Goal: Information Seeking & Learning: Learn about a topic

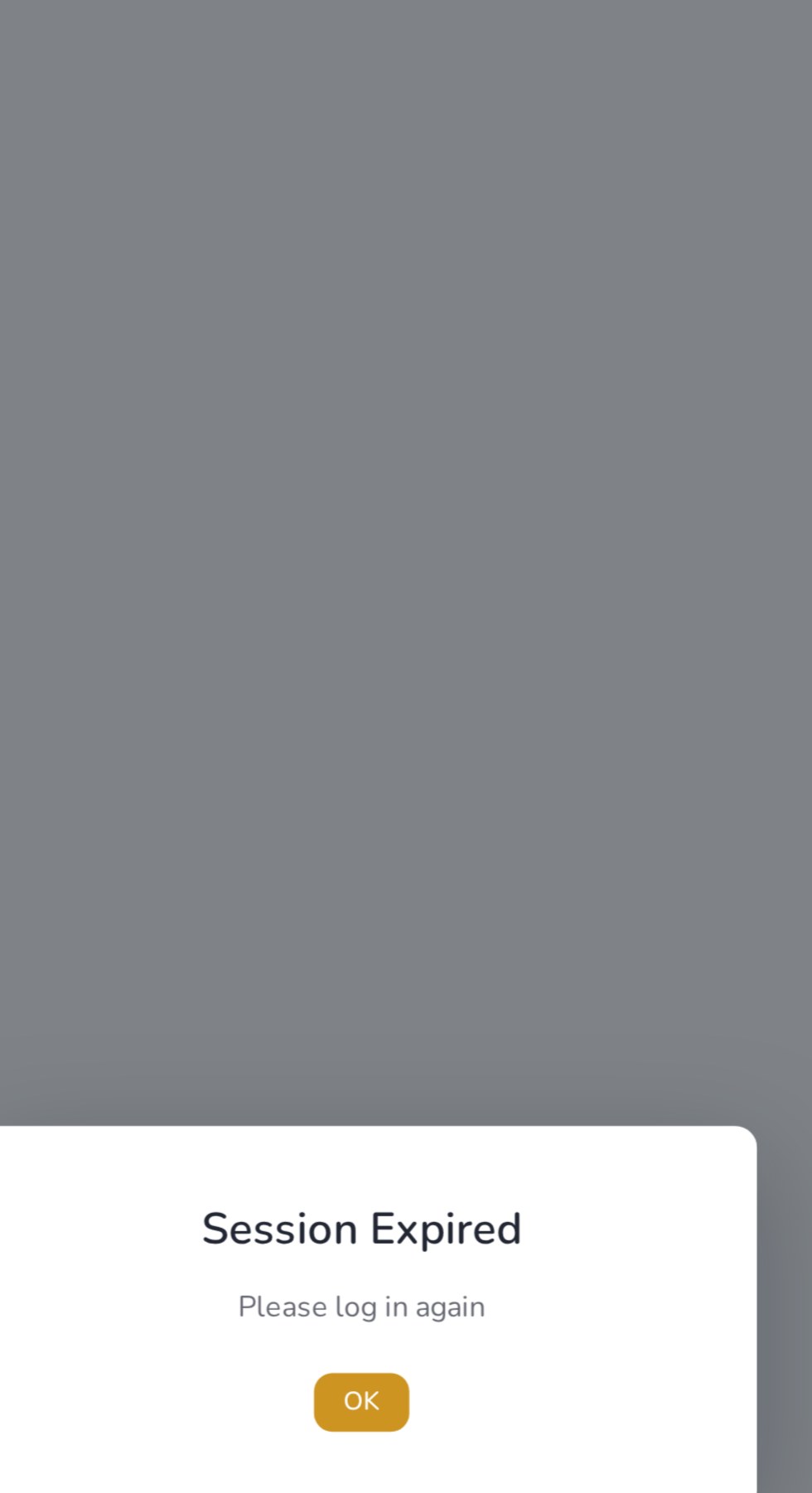
click at [413, 783] on span "OK" at bounding box center [406, 783] width 16 height 17
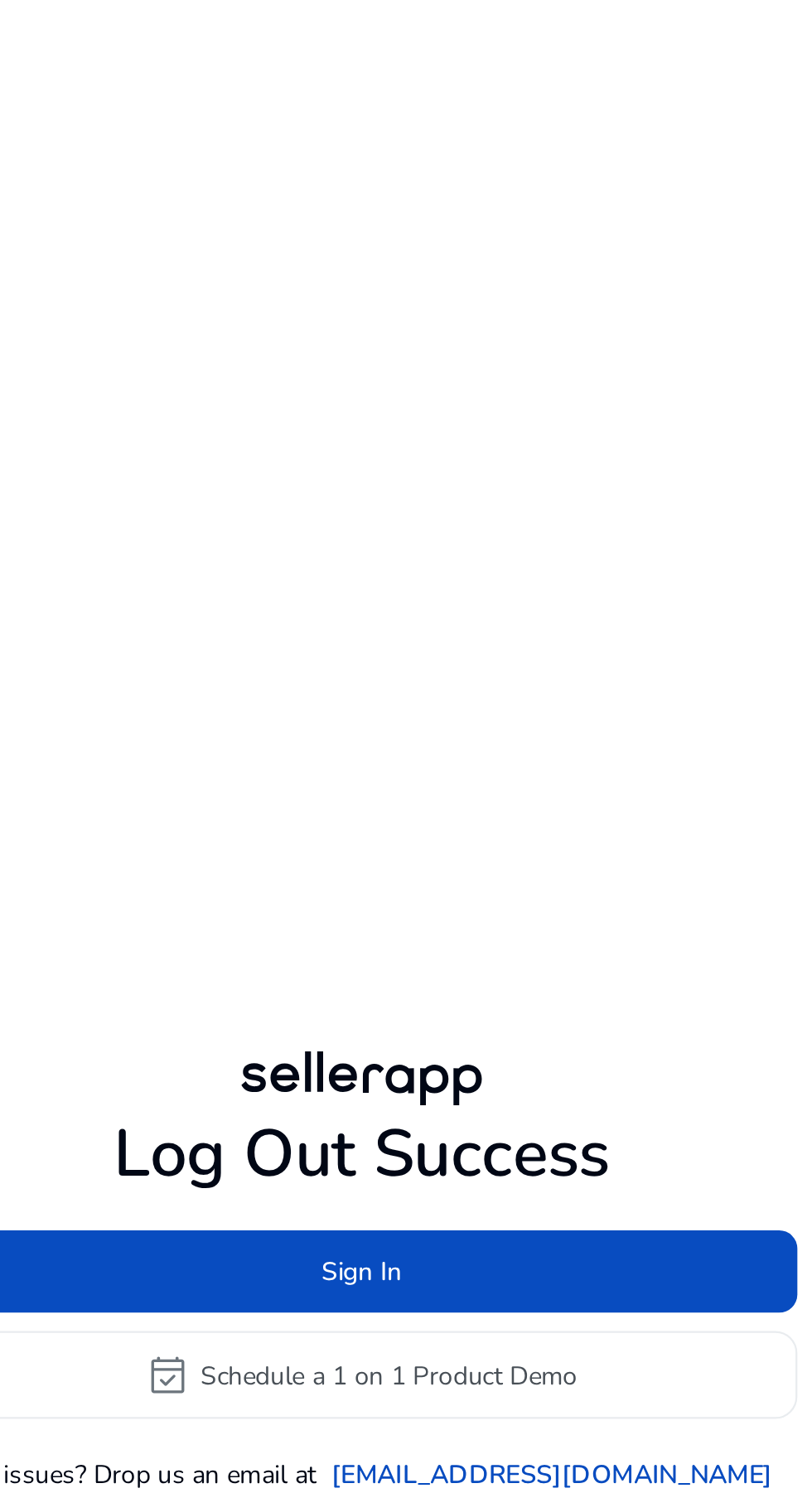
click at [431, 746] on span at bounding box center [406, 726] width 393 height 40
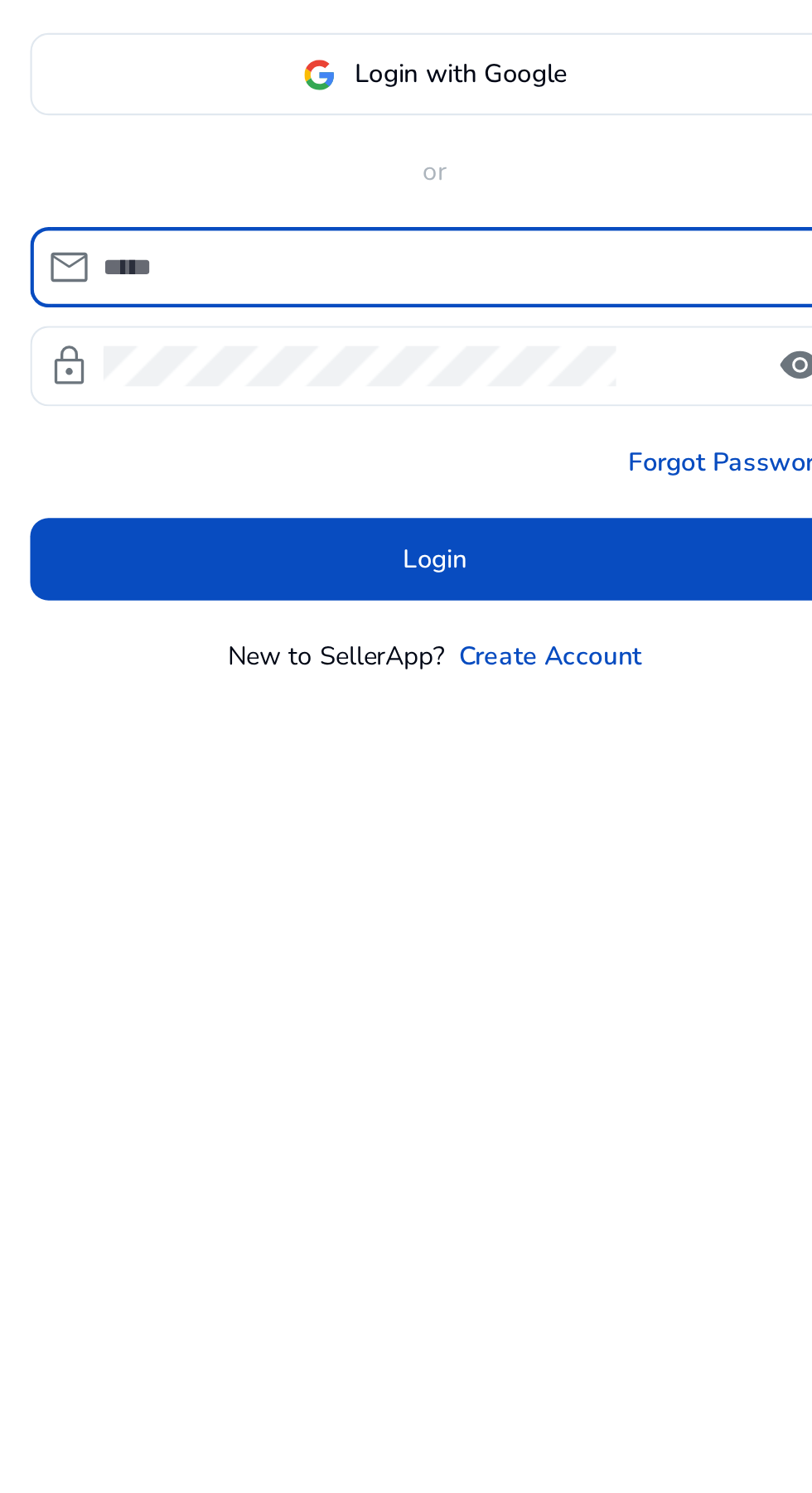
click at [296, 756] on input at bounding box center [416, 746] width 320 height 18
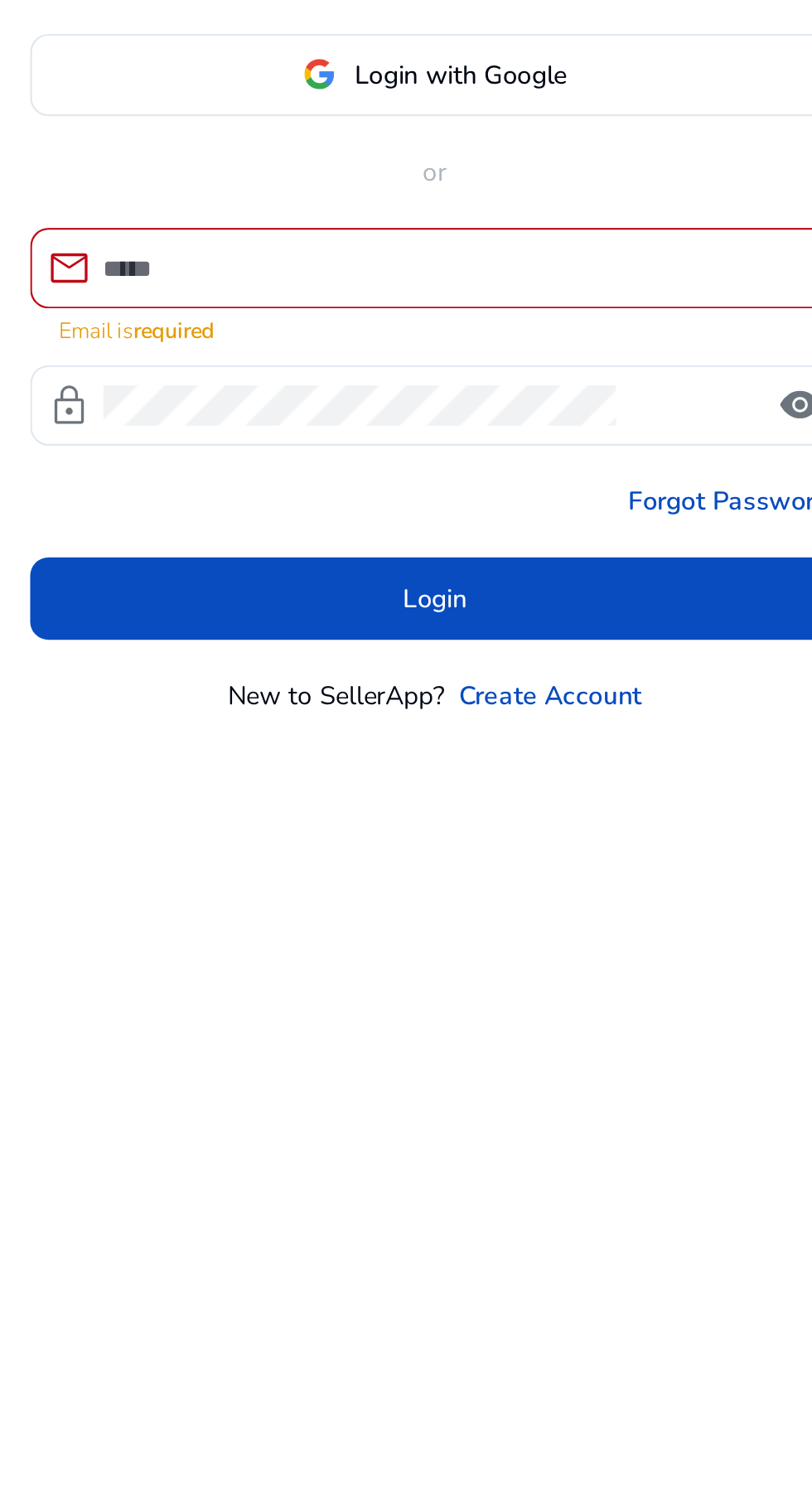
type input "**********"
click button "Login" at bounding box center [407, 887] width 367 height 37
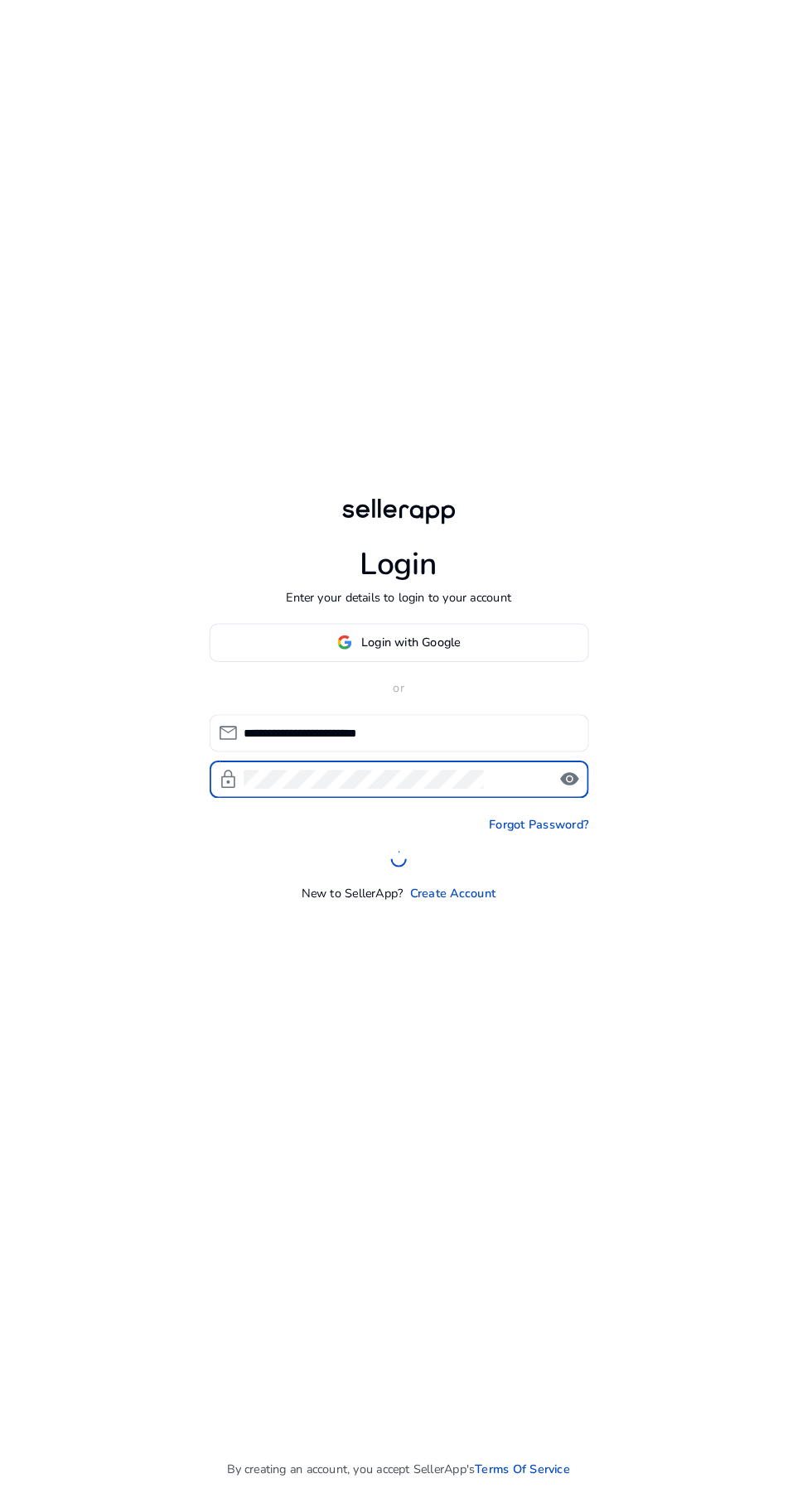
scroll to position [48, 0]
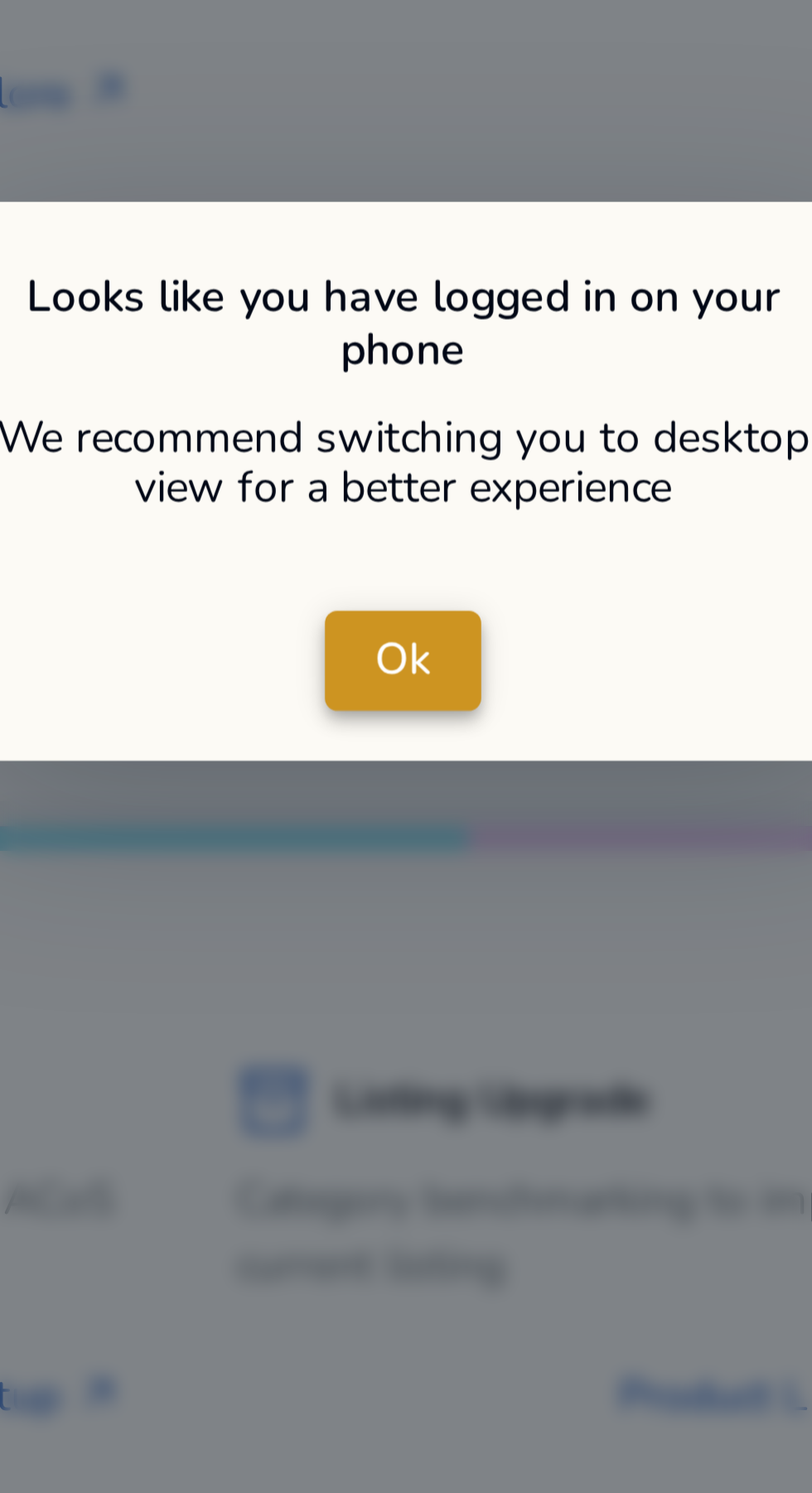
click at [394, 737] on span "close dialog" at bounding box center [406, 744] width 41 height 40
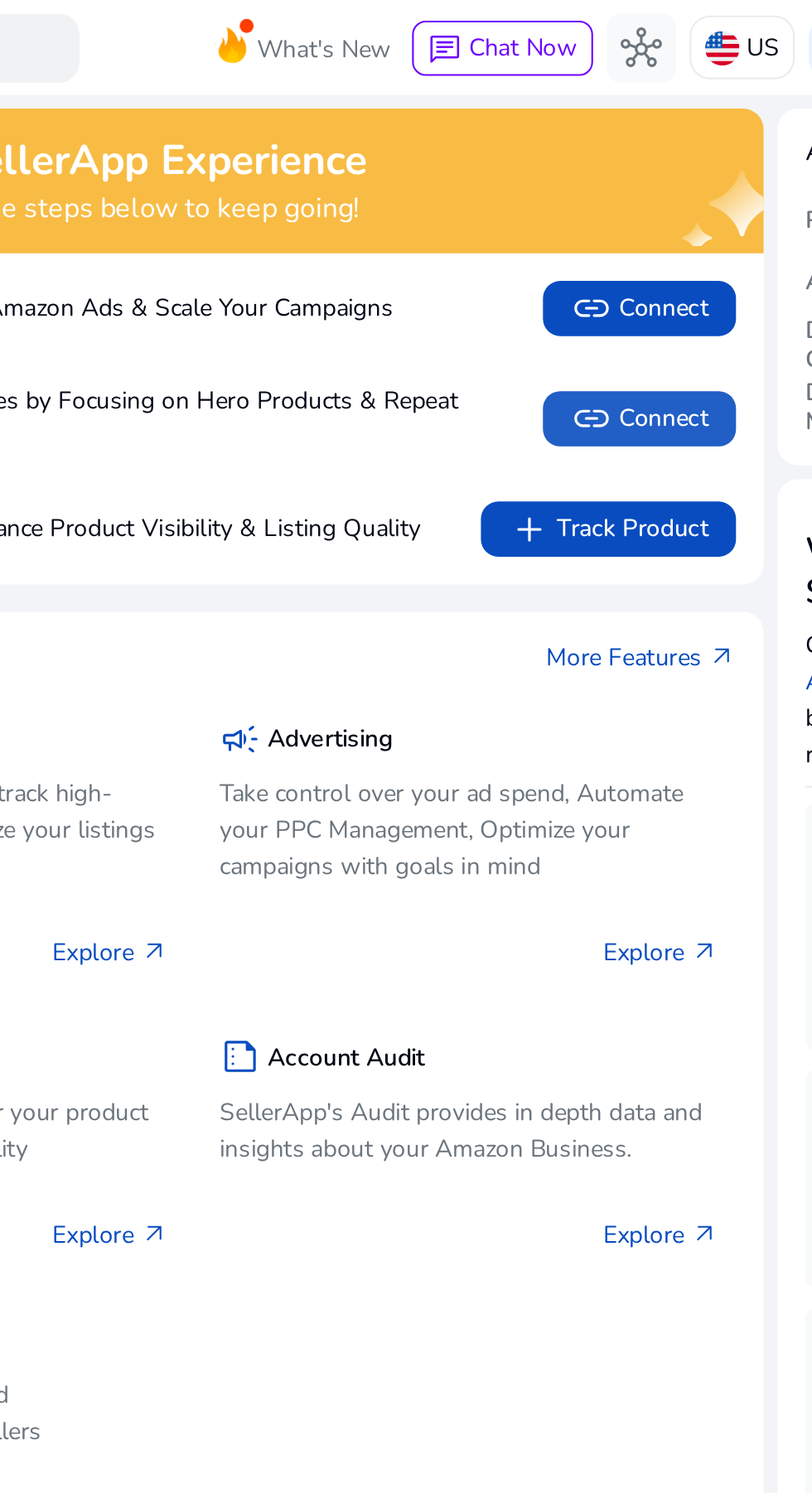
click at [556, 197] on span "link Connect" at bounding box center [561, 202] width 67 height 20
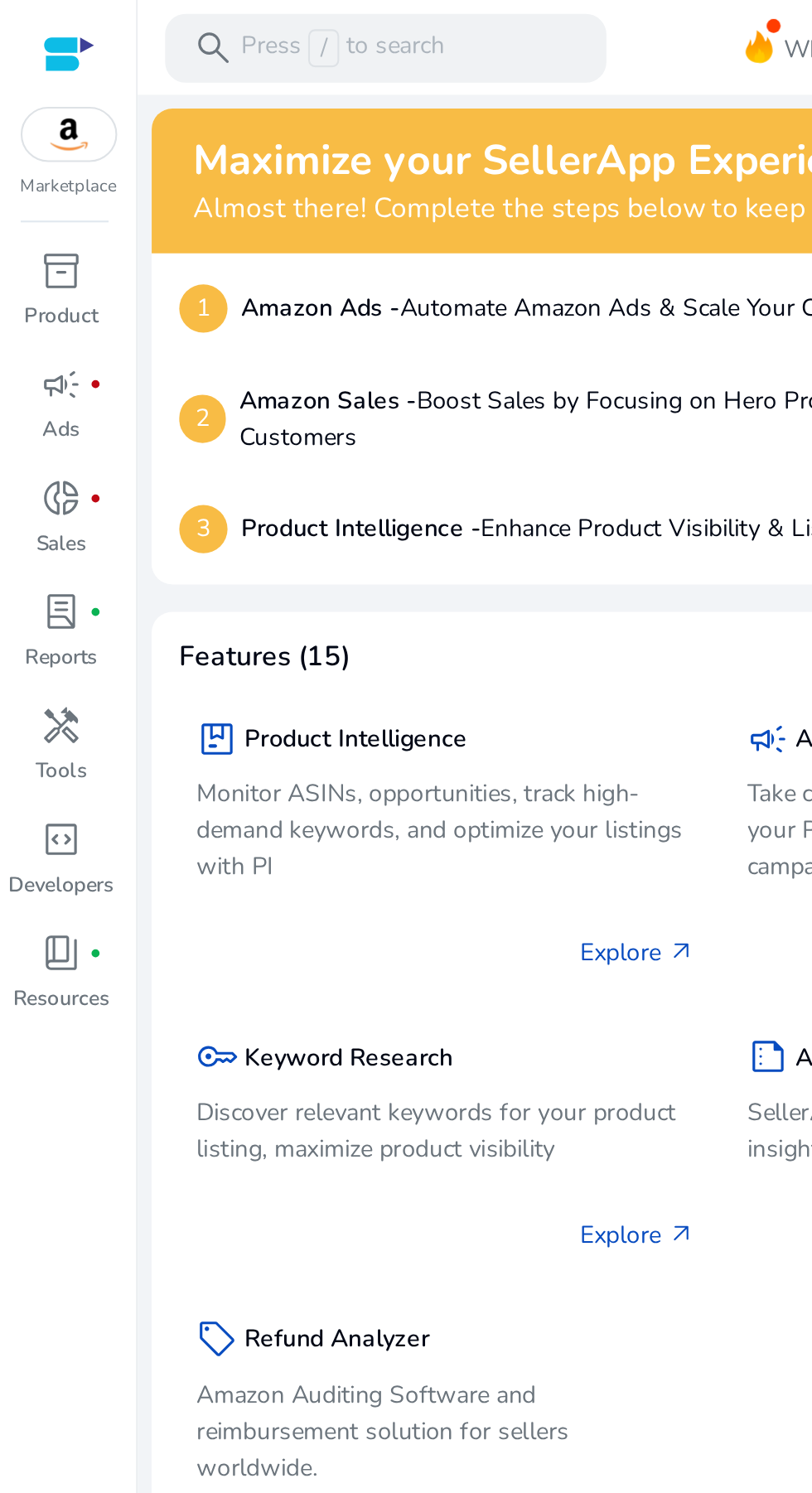
click at [33, 140] on span "inventory_2" at bounding box center [30, 130] width 20 height 20
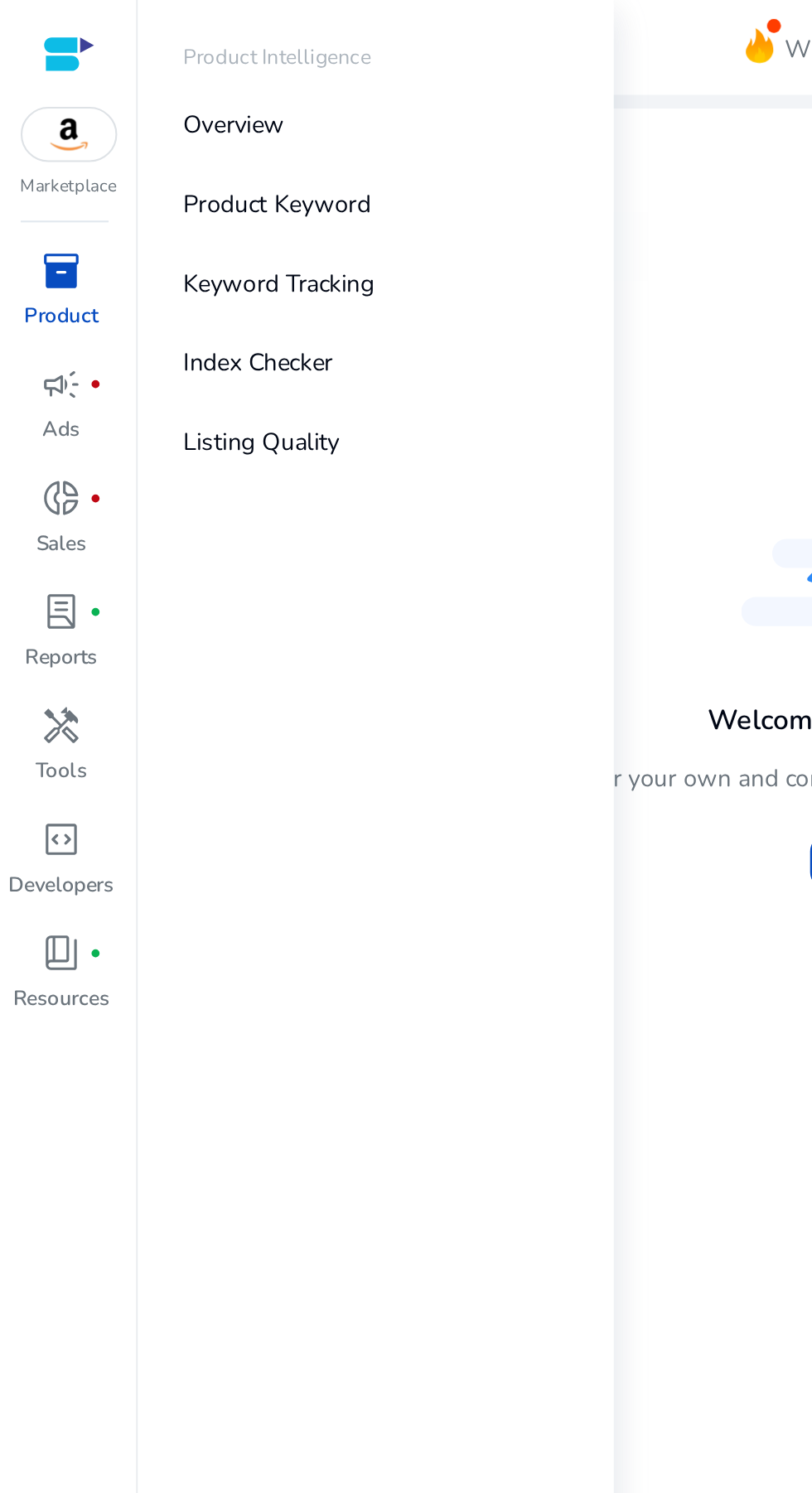
click at [218, 91] on link "Product Keyword" at bounding box center [181, 97] width 212 height 37
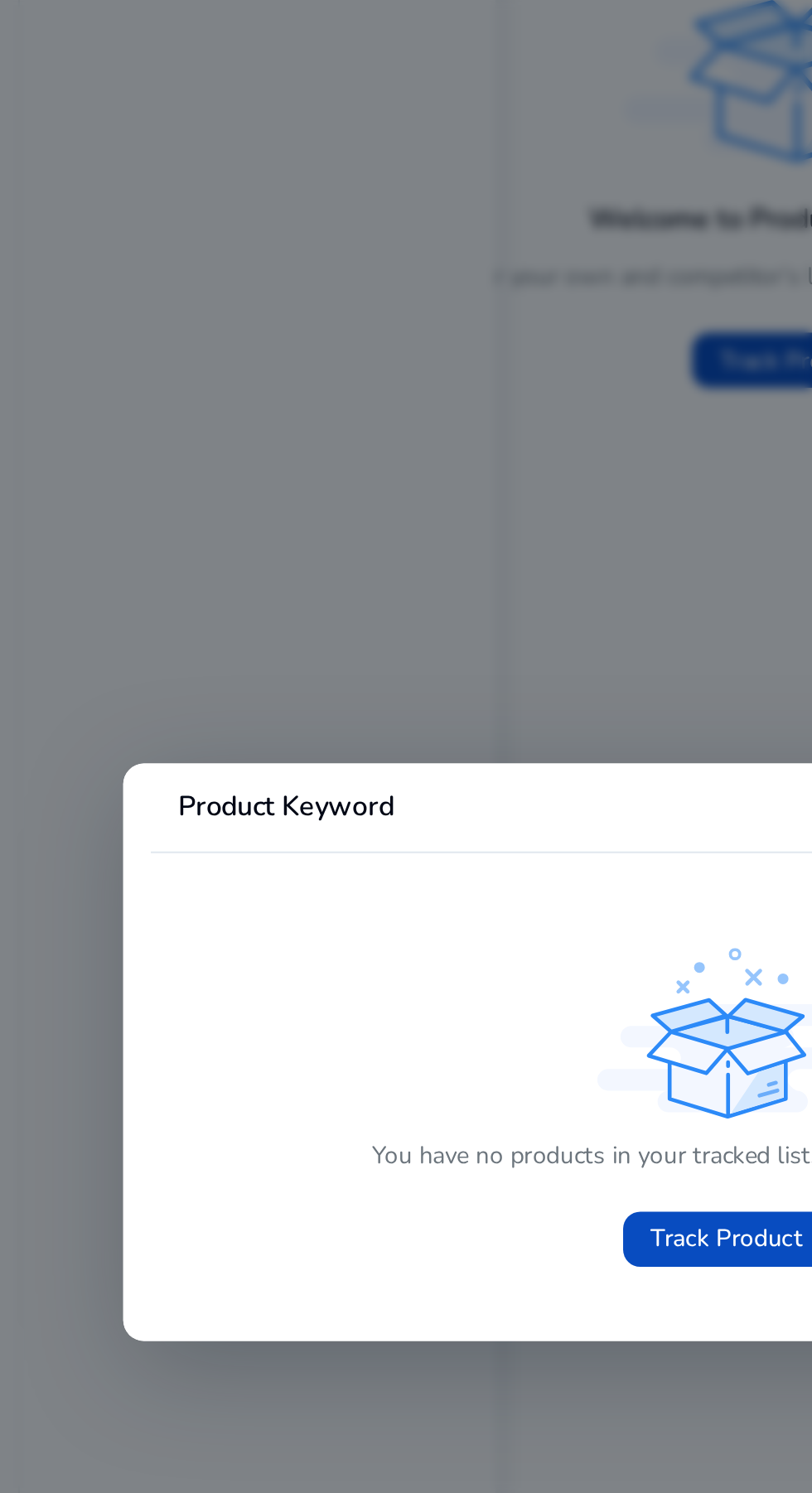
click at [385, 531] on div at bounding box center [406, 746] width 812 height 1493
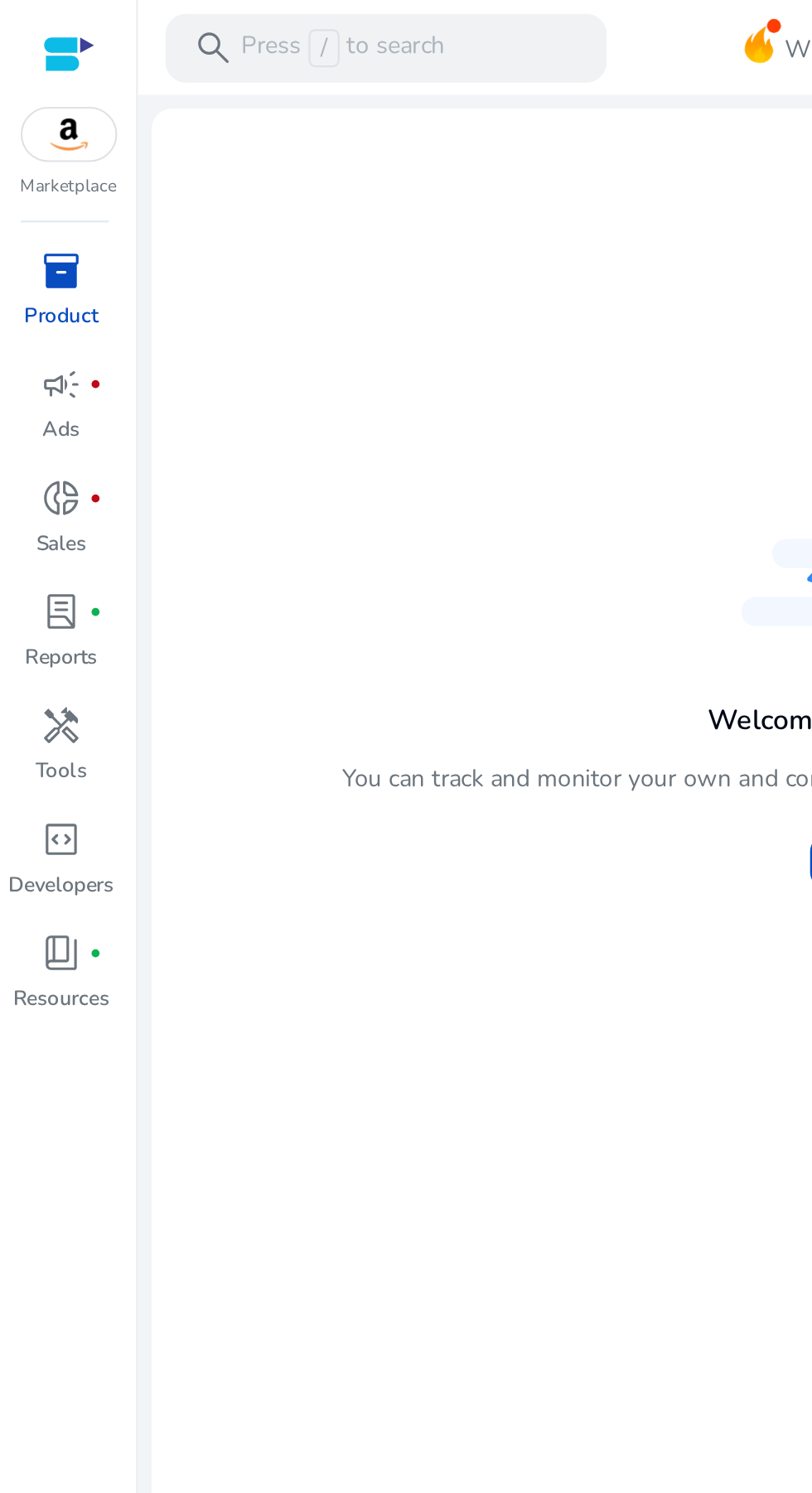
click at [23, 131] on span "inventory_2" at bounding box center [30, 130] width 20 height 20
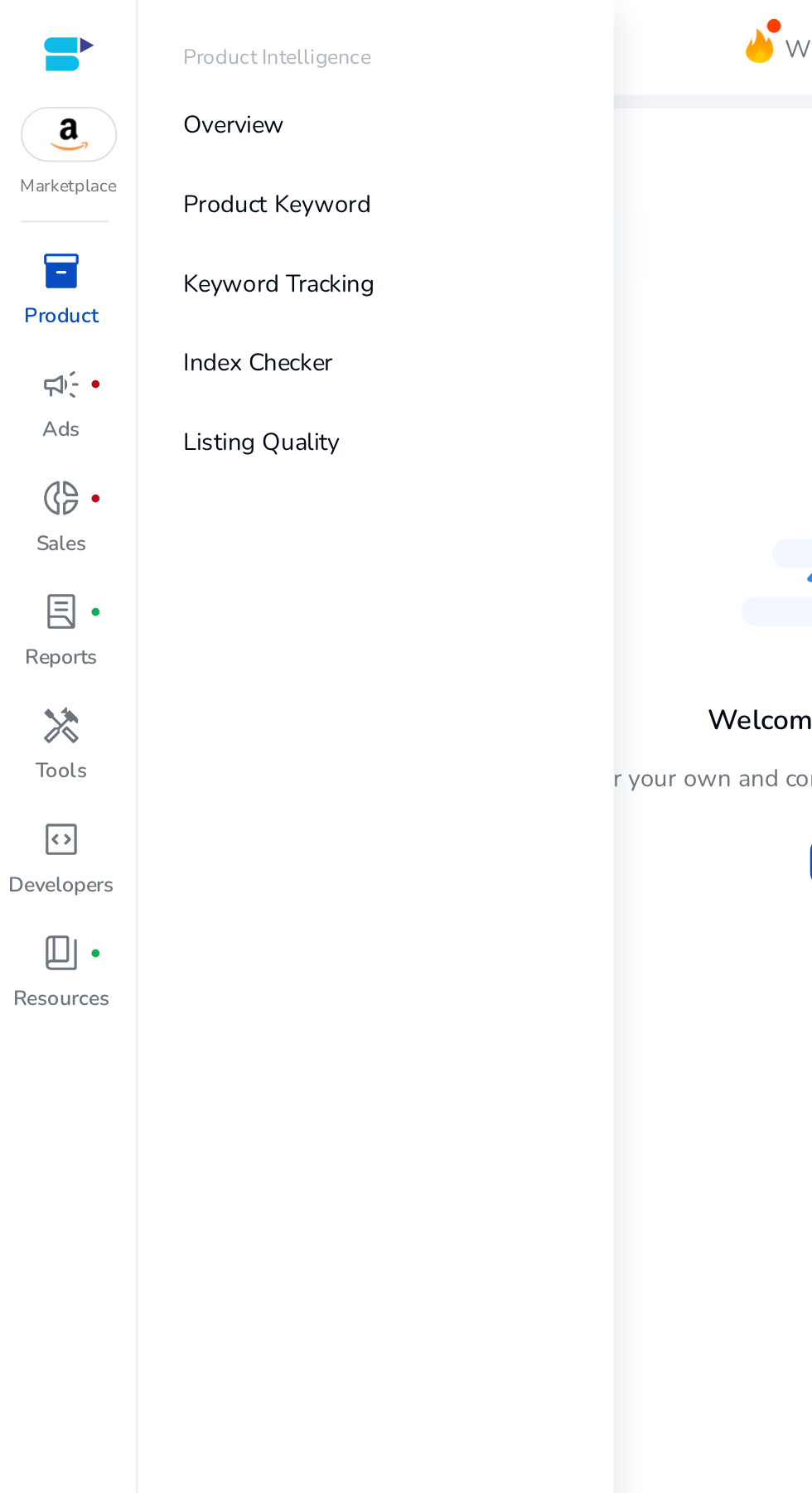
click at [112, 96] on p "Product Keyword" at bounding box center [133, 97] width 90 height 17
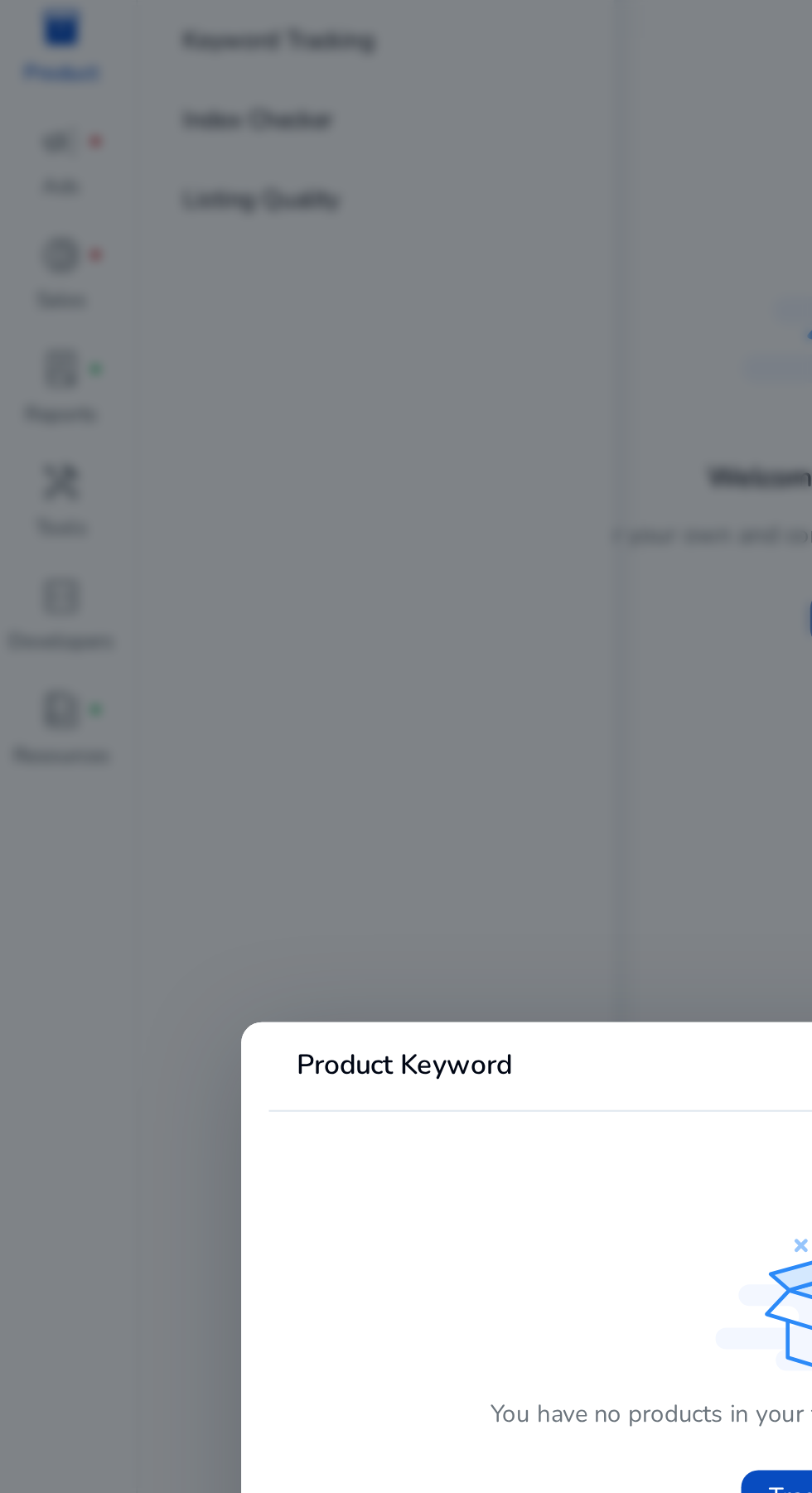
click at [338, 439] on div at bounding box center [406, 746] width 812 height 1493
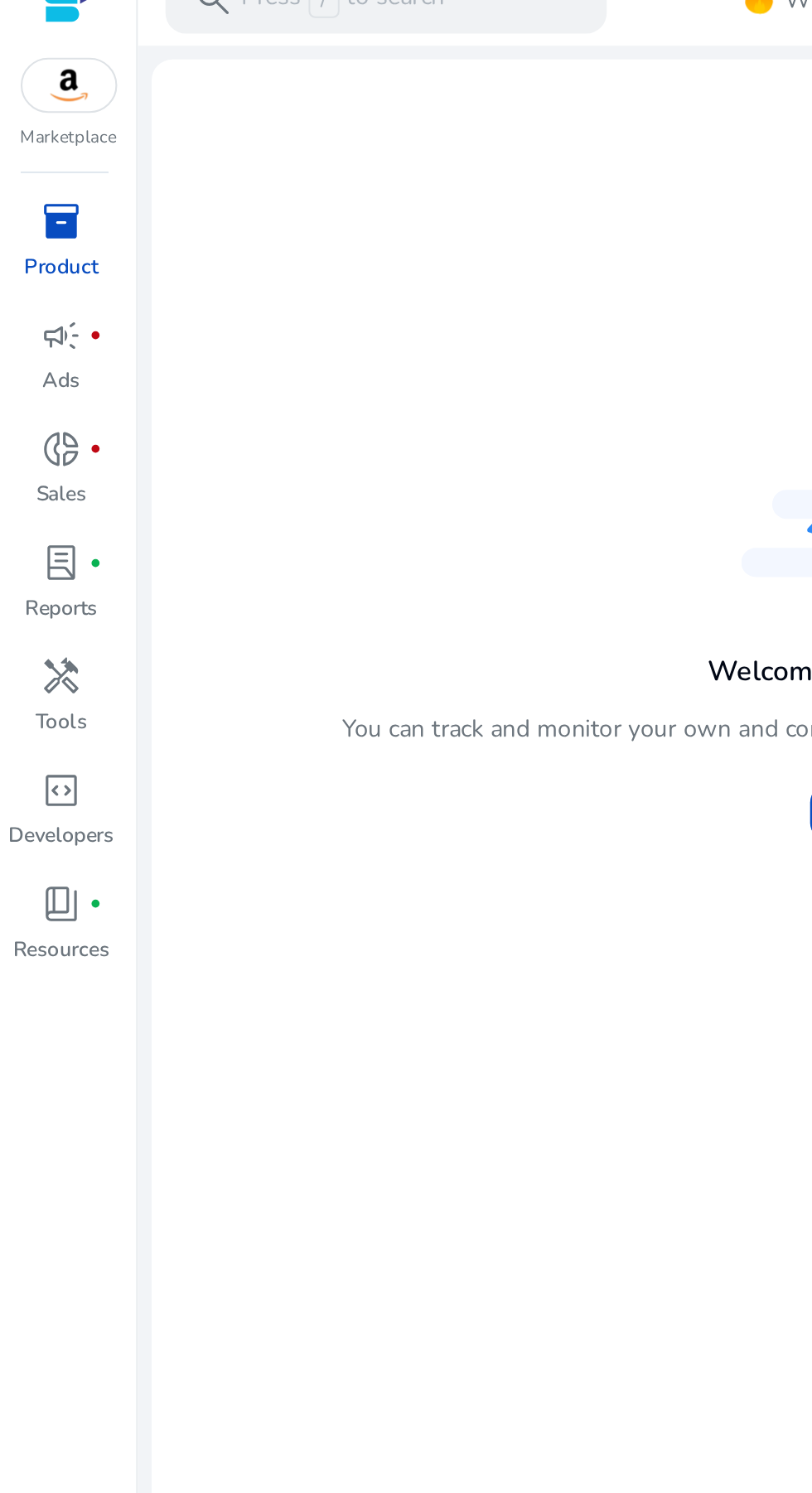
click at [26, 129] on span "inventory_2" at bounding box center [30, 130] width 20 height 20
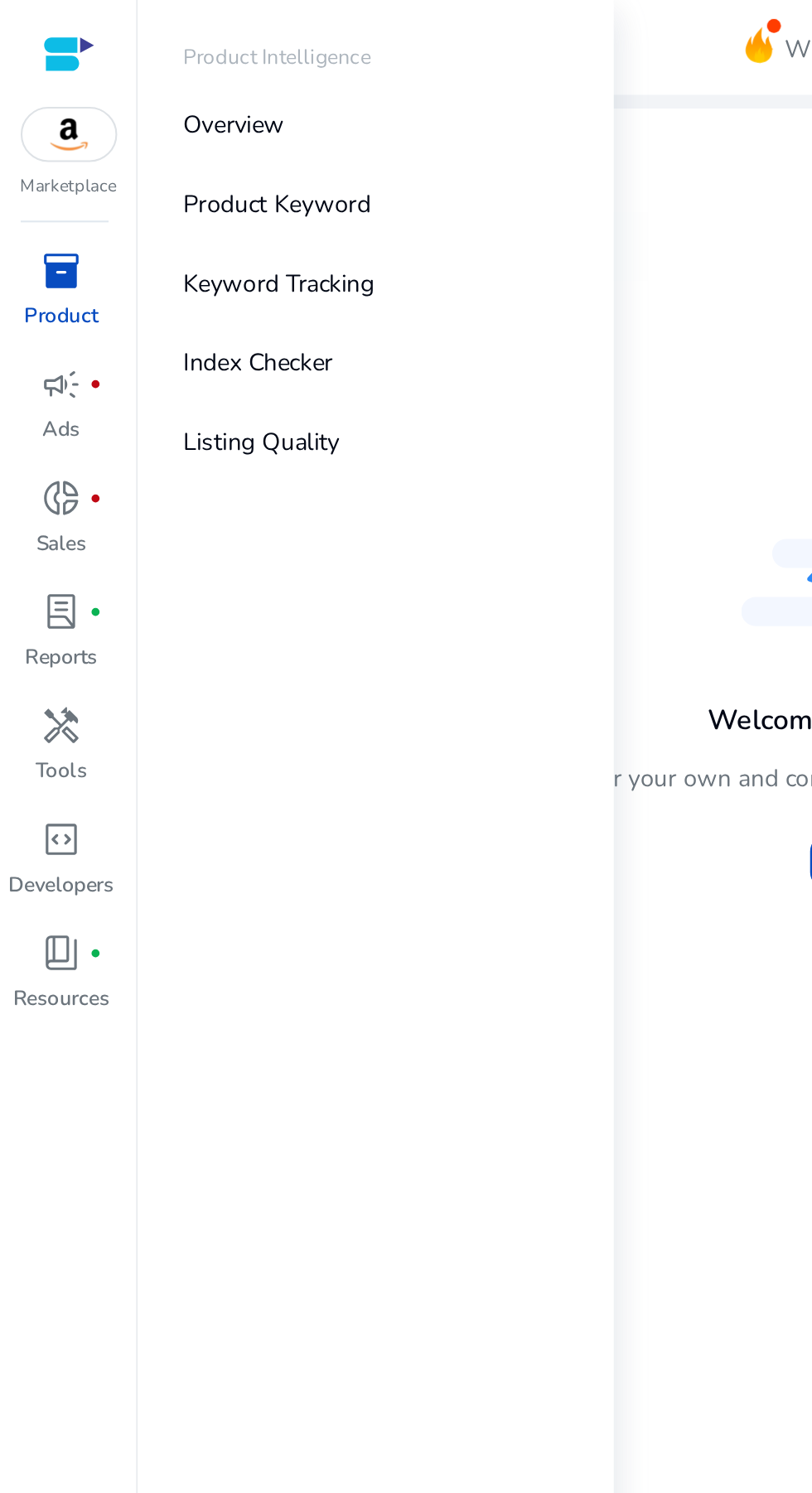
click at [330, 244] on div "Welcome to Product Intelligence You can track and monitor your own and competit…" at bounding box center [439, 320] width 706 height 231
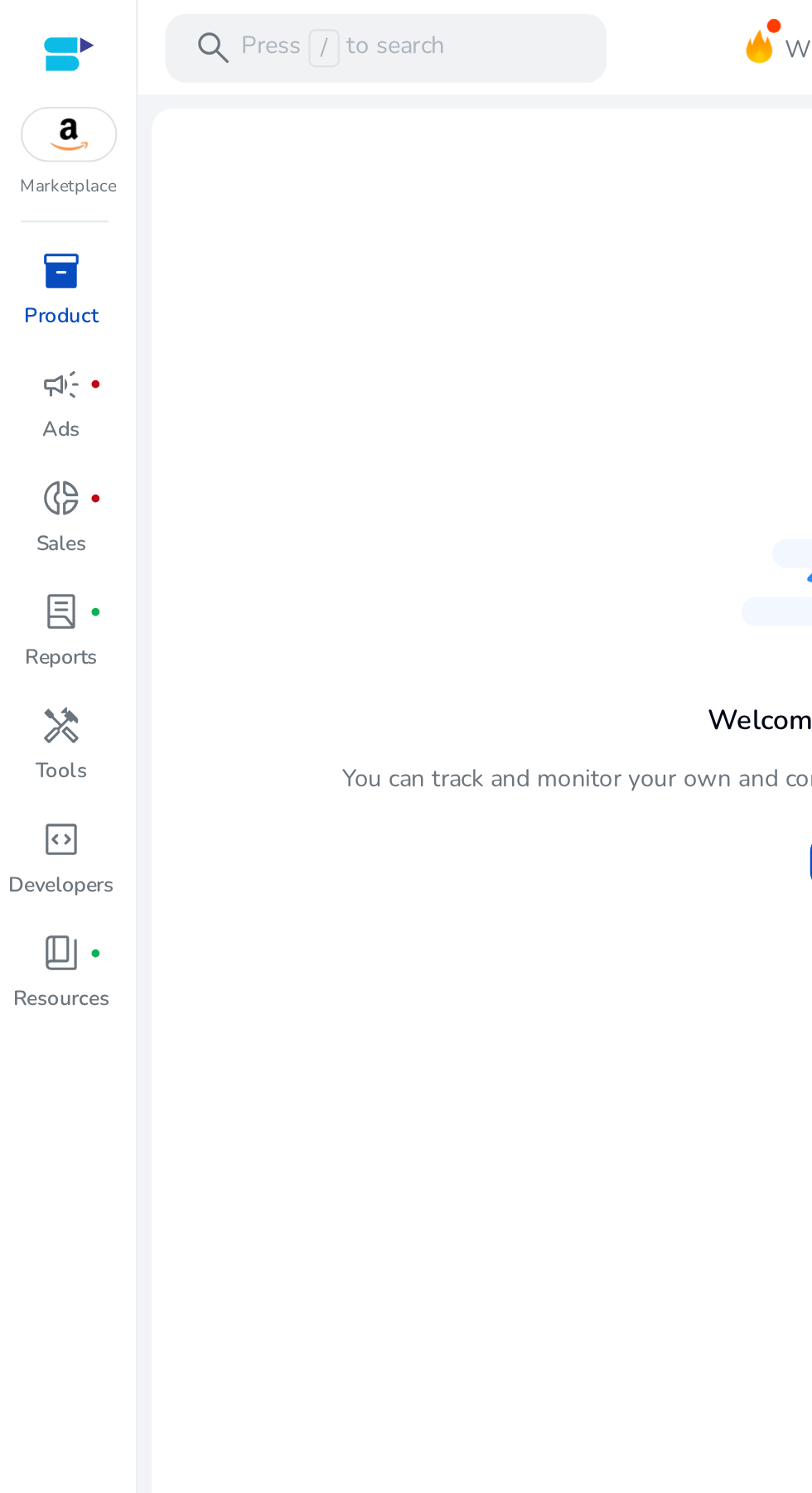
click at [24, 68] on img at bounding box center [33, 65] width 45 height 25
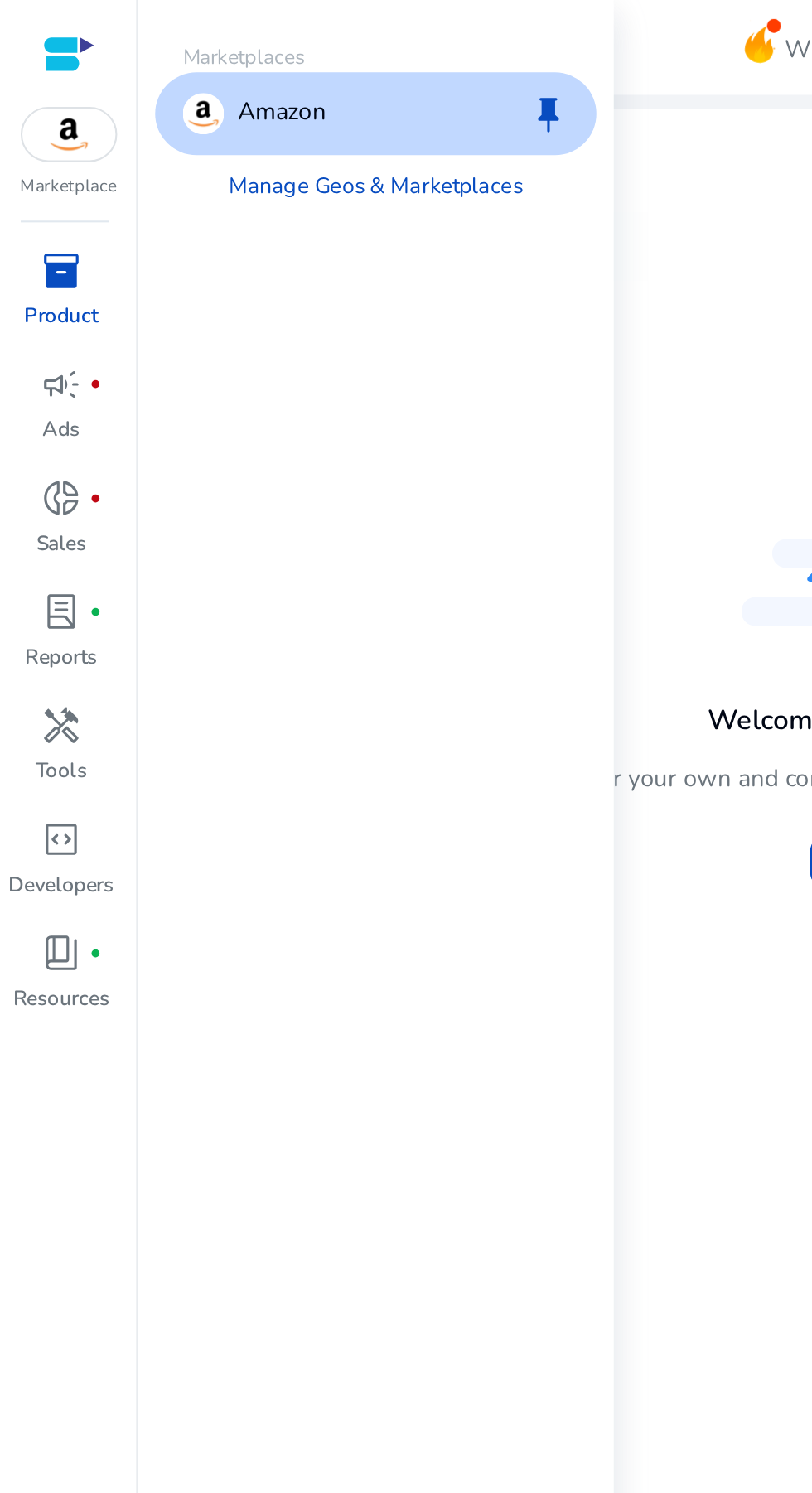
click at [338, 278] on div "Welcome to Product Intelligence You can track and monitor your own and competit…" at bounding box center [439, 320] width 706 height 231
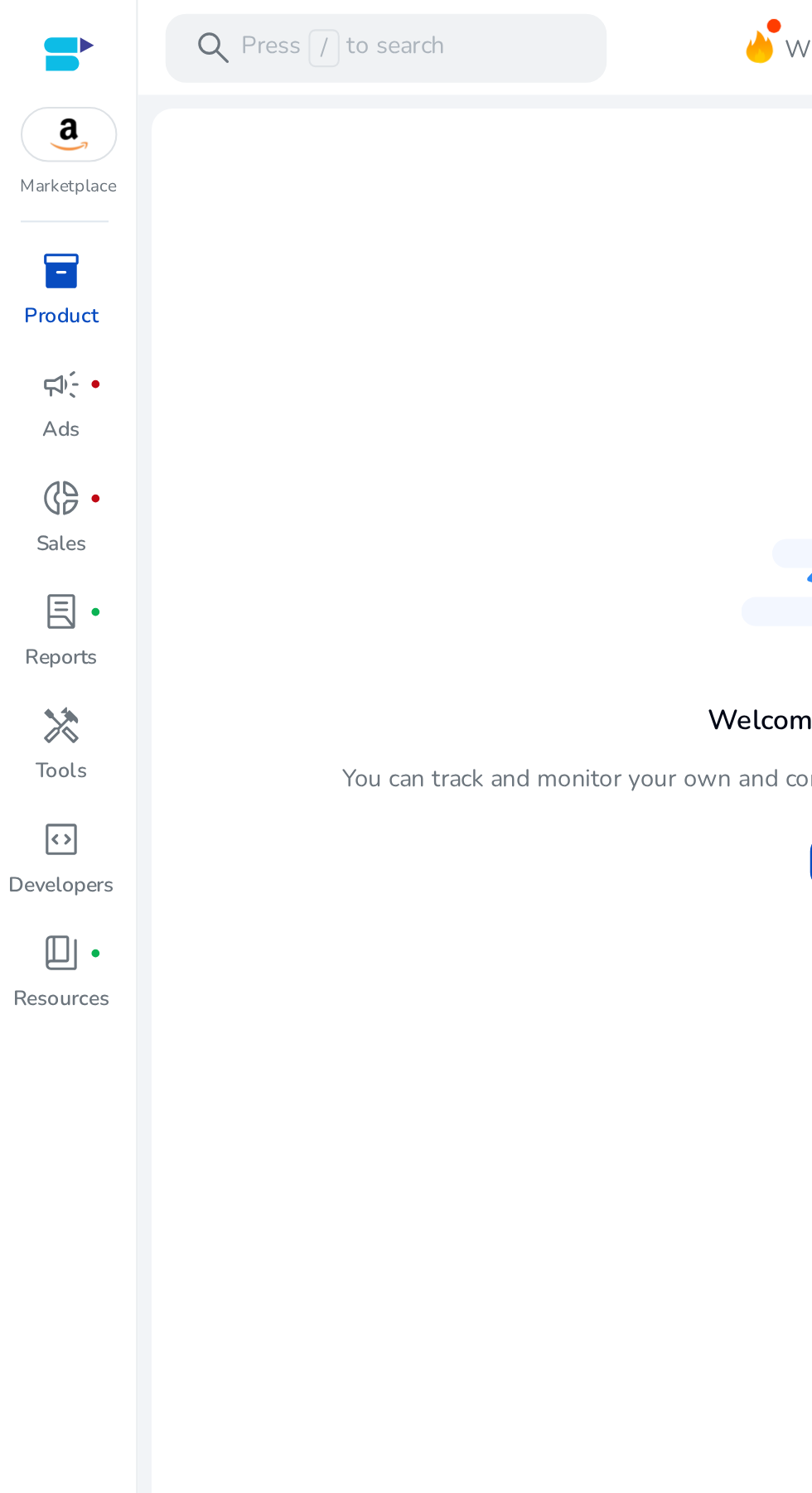
click at [36, 143] on link "inventory_2 Product" at bounding box center [29, 144] width 59 height 55
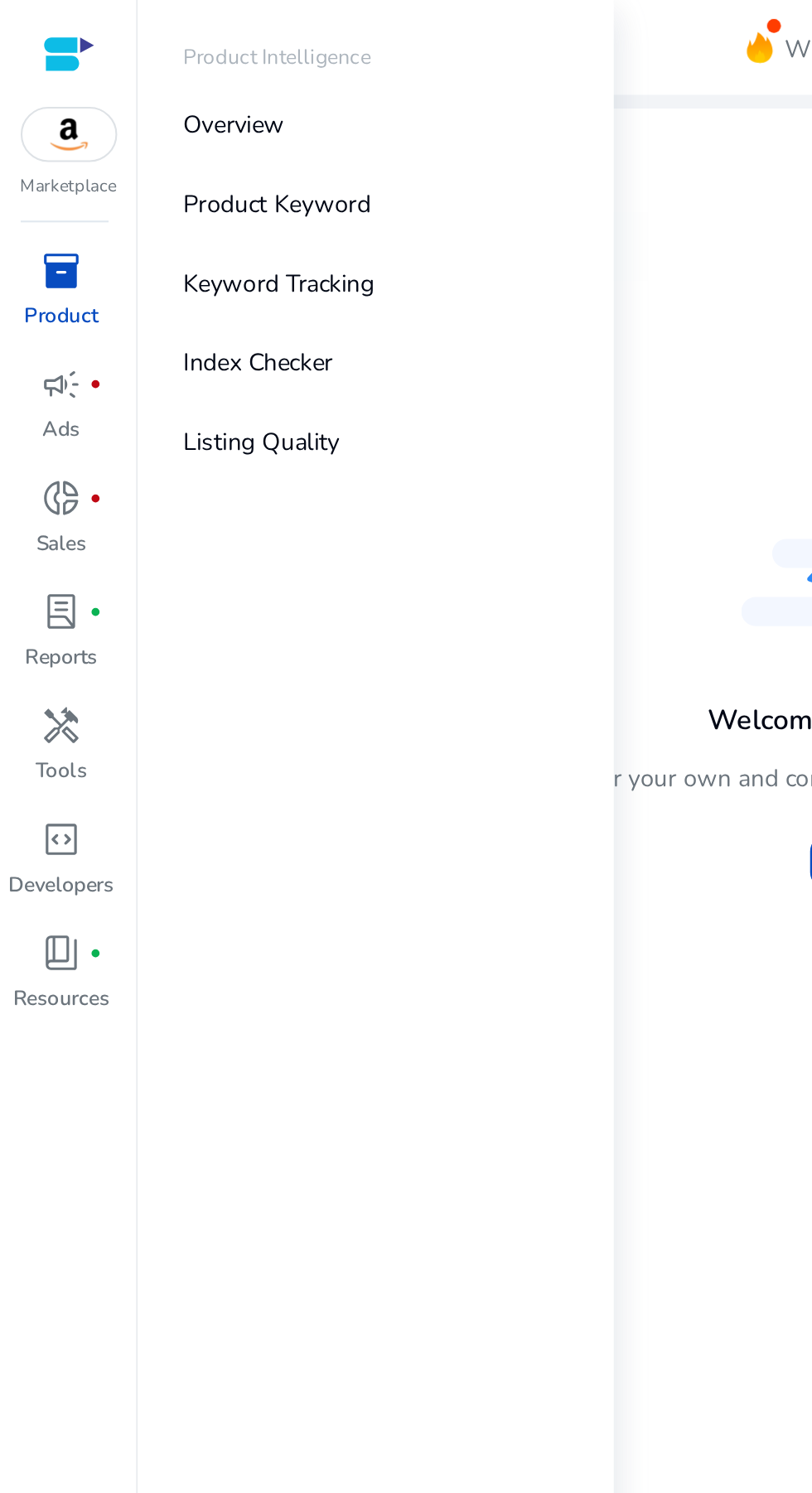
click at [234, 140] on link "Keyword Tracking" at bounding box center [181, 136] width 212 height 37
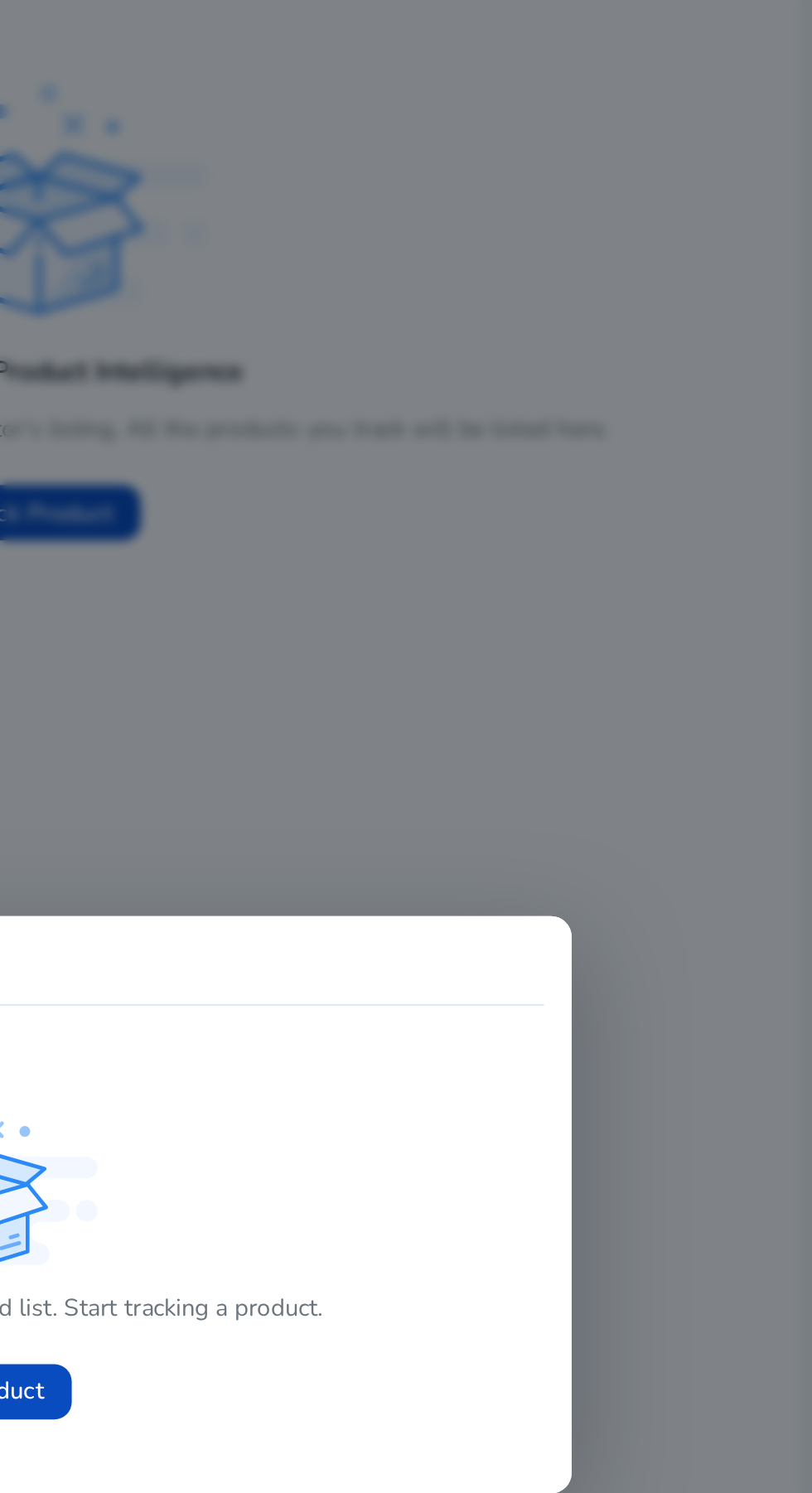
click at [703, 484] on div at bounding box center [406, 746] width 812 height 1493
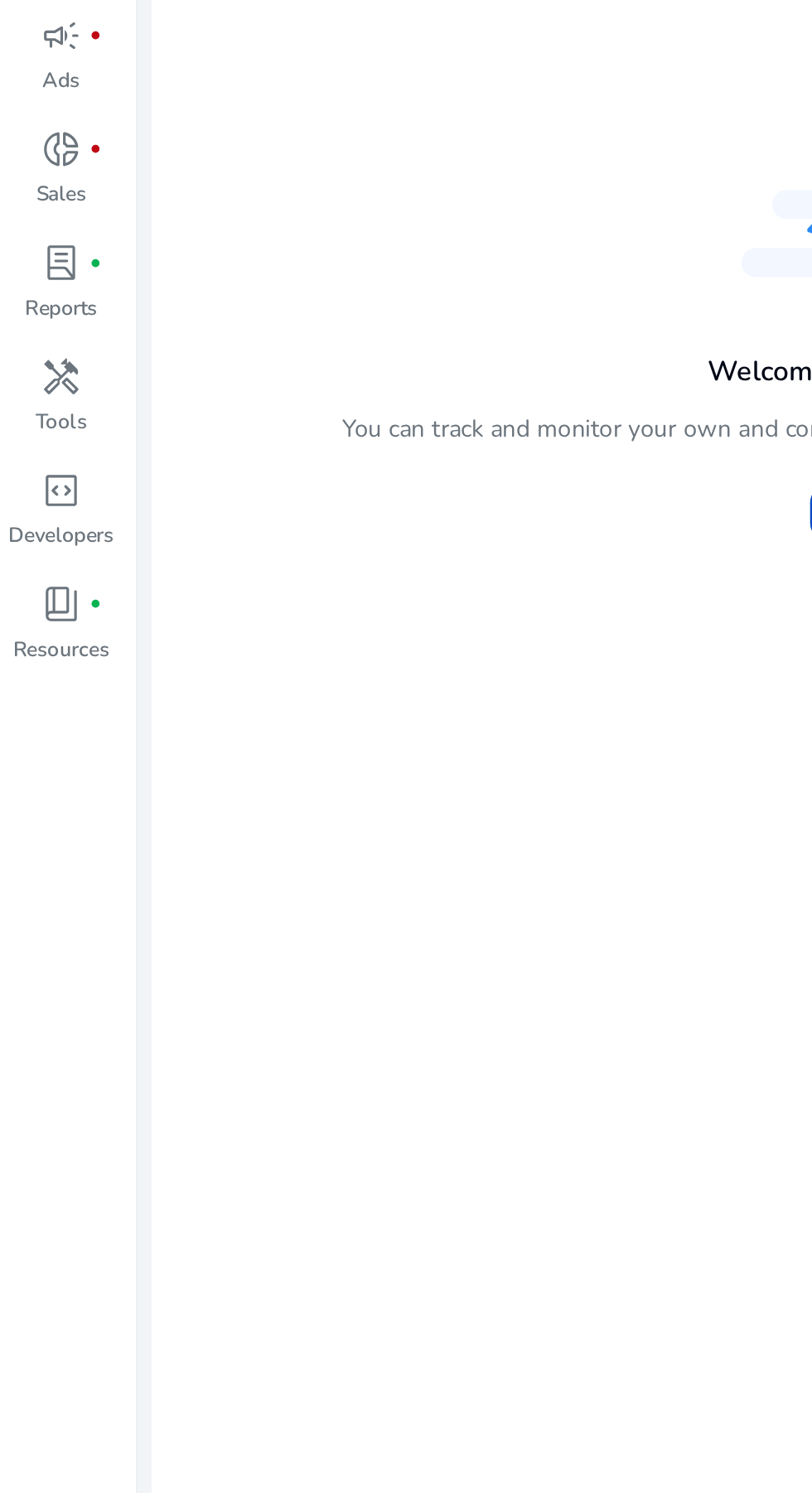
click at [38, 245] on span "donut_small" at bounding box center [30, 240] width 20 height 20
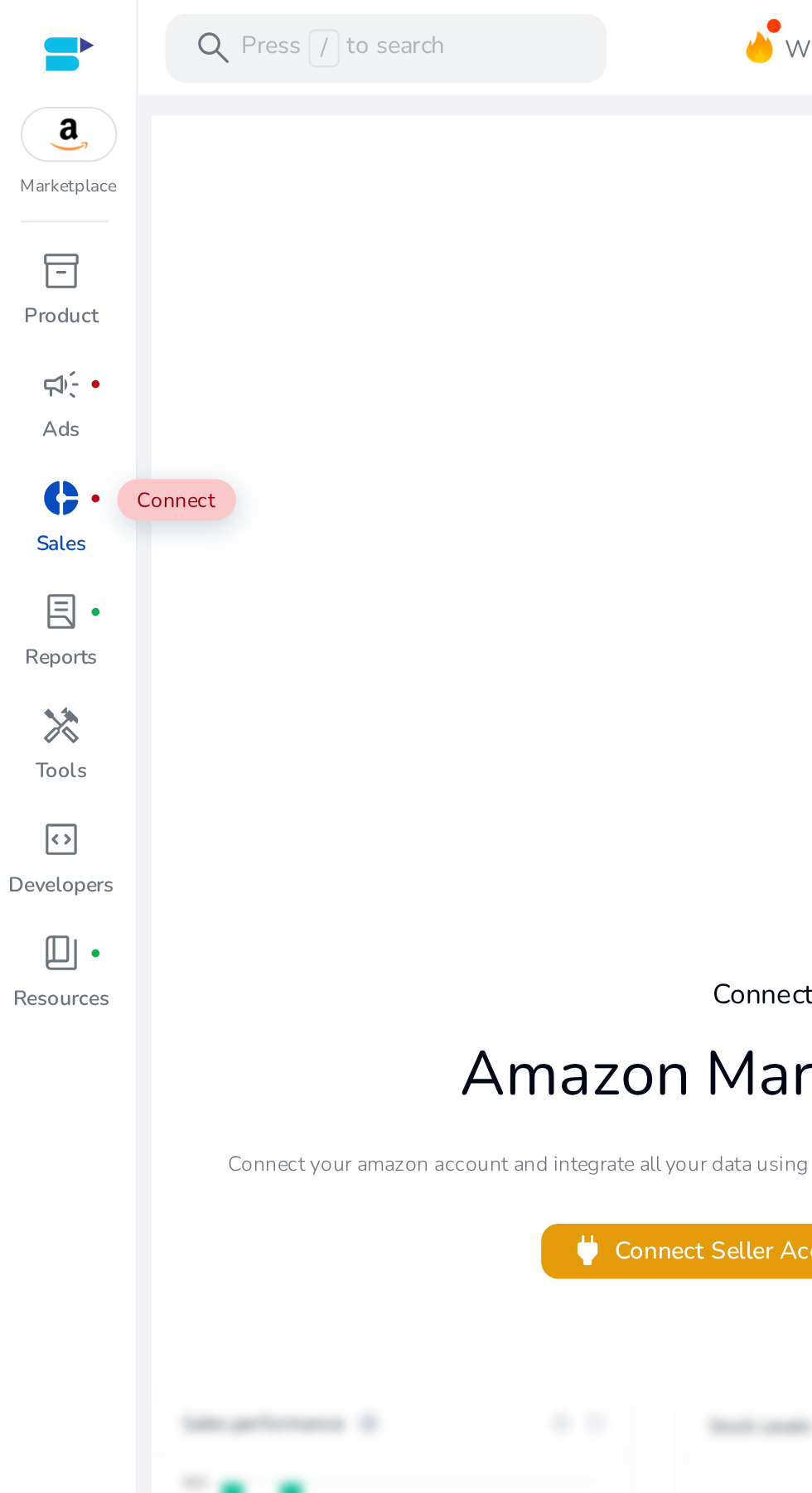
click at [38, 144] on p "Product" at bounding box center [30, 151] width 36 height 15
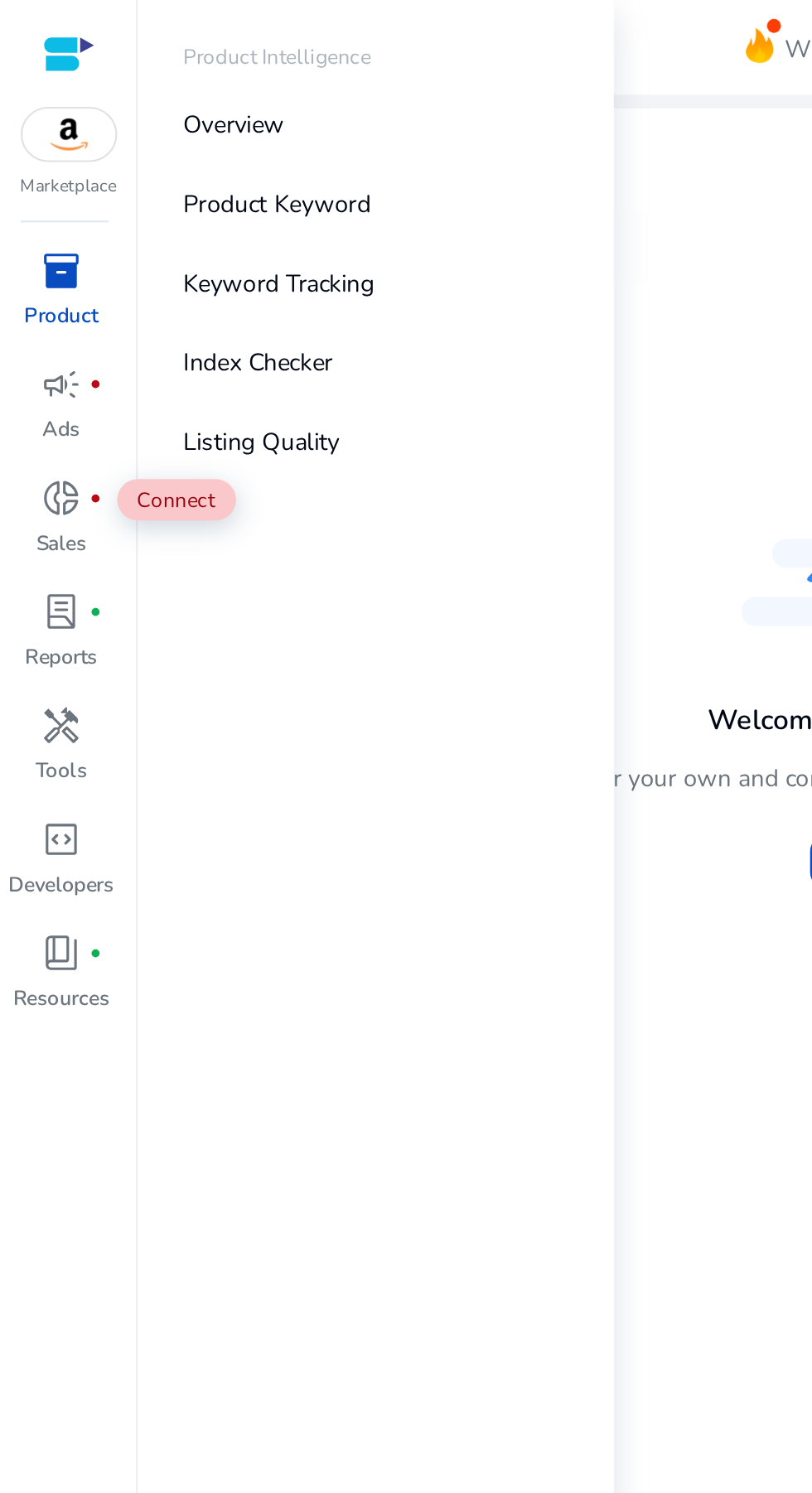
click at [168, 90] on p "Product Keyword" at bounding box center [133, 97] width 90 height 17
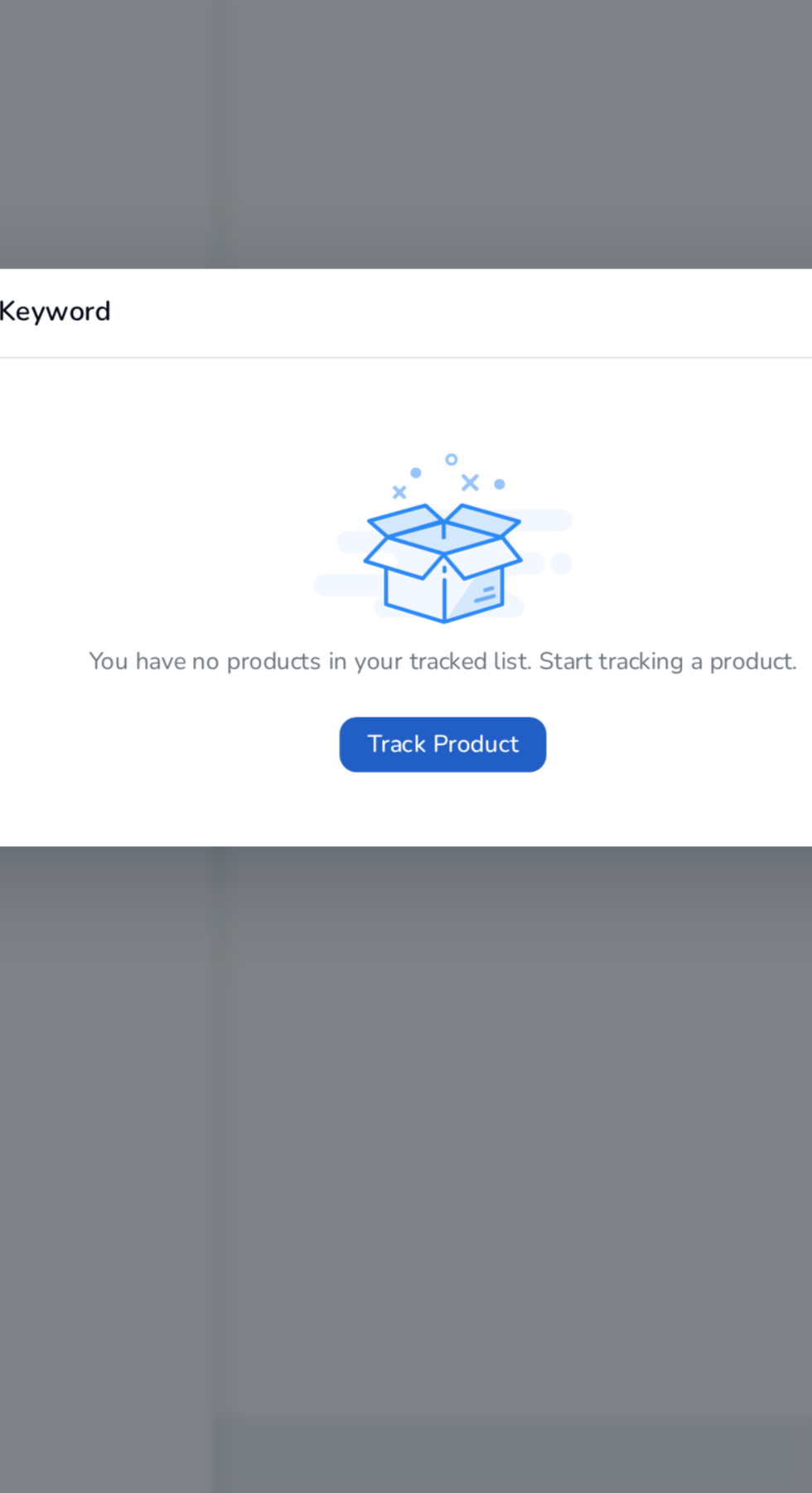
click at [410, 841] on span "Track Product" at bounding box center [405, 836] width 73 height 17
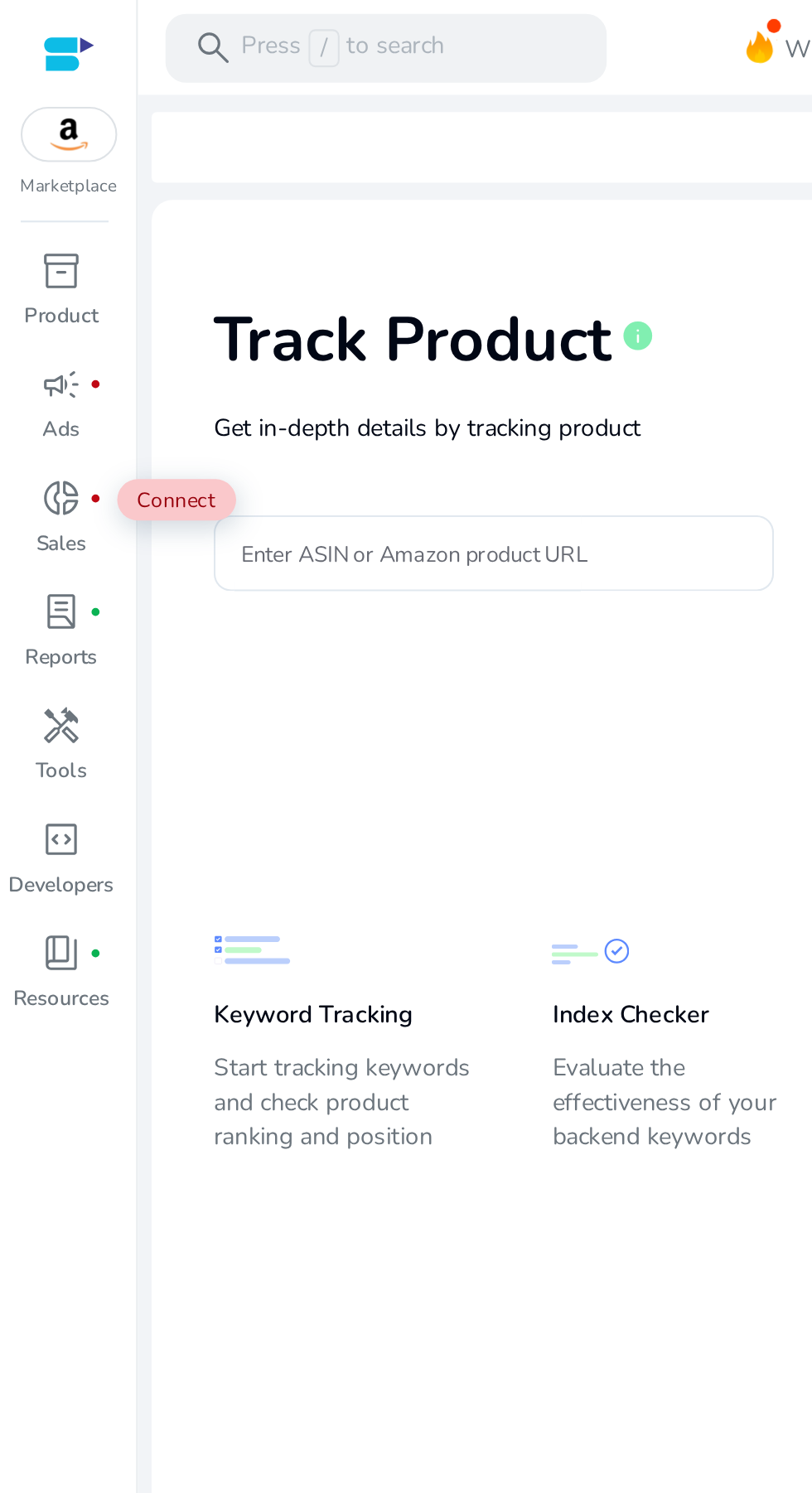
click at [39, 466] on span "book_4" at bounding box center [30, 458] width 20 height 20
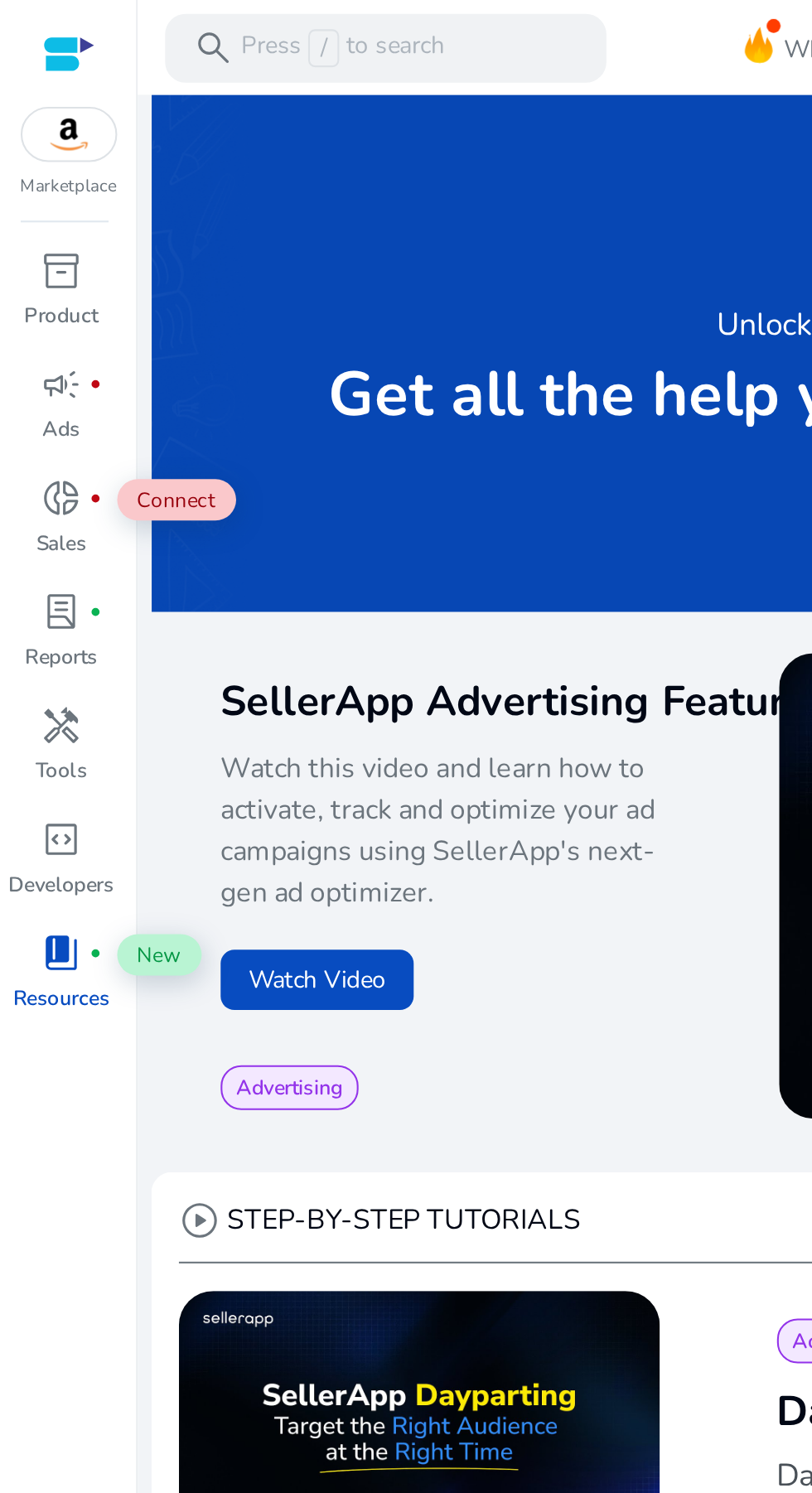
click at [32, 134] on span "inventory_2" at bounding box center [30, 130] width 20 height 20
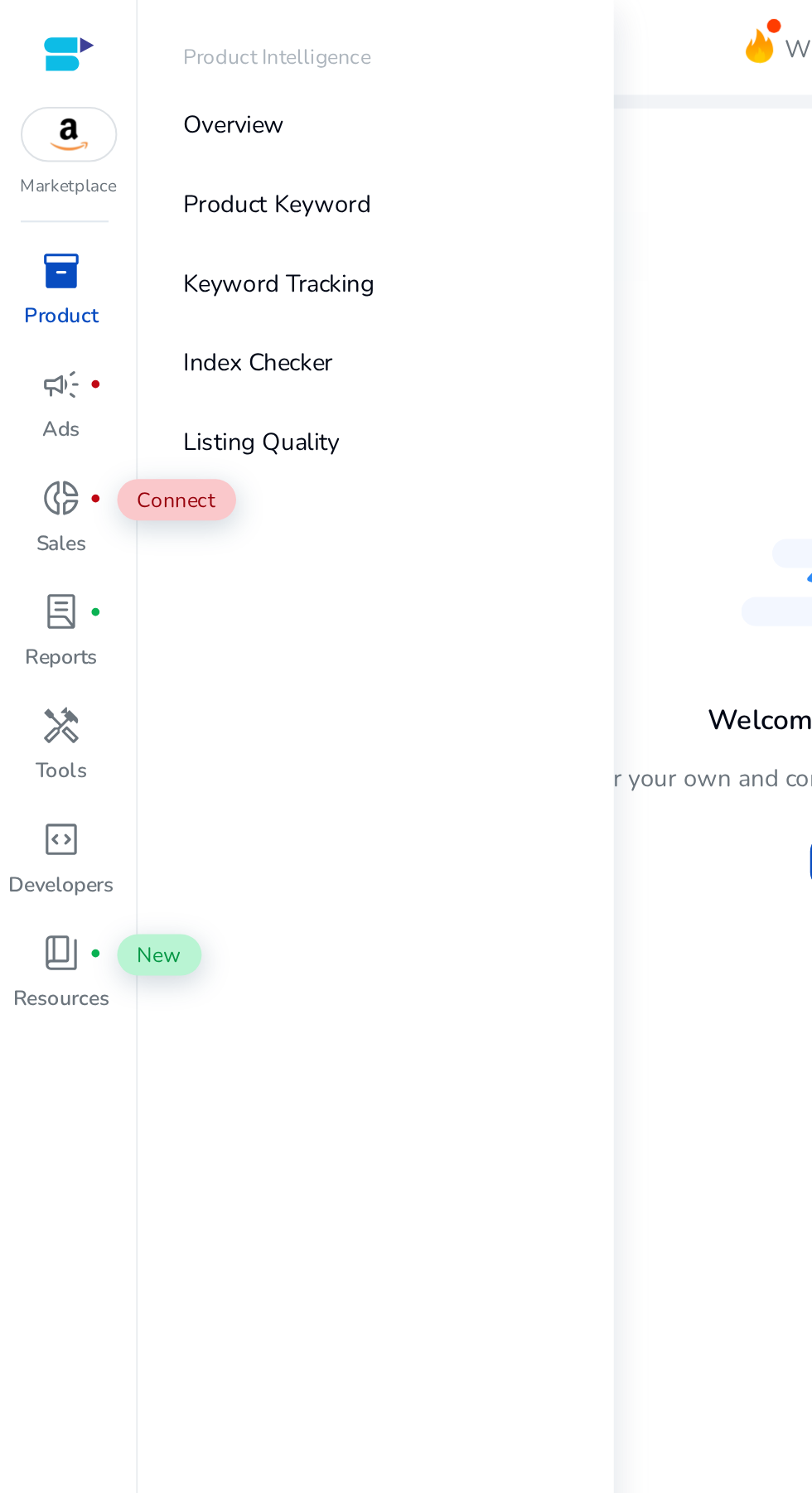
click at [336, 204] on div "Welcome to Product Intelligence You can track and monitor your own and competit…" at bounding box center [439, 320] width 706 height 231
click at [43, 17] on div at bounding box center [33, 25] width 25 height 19
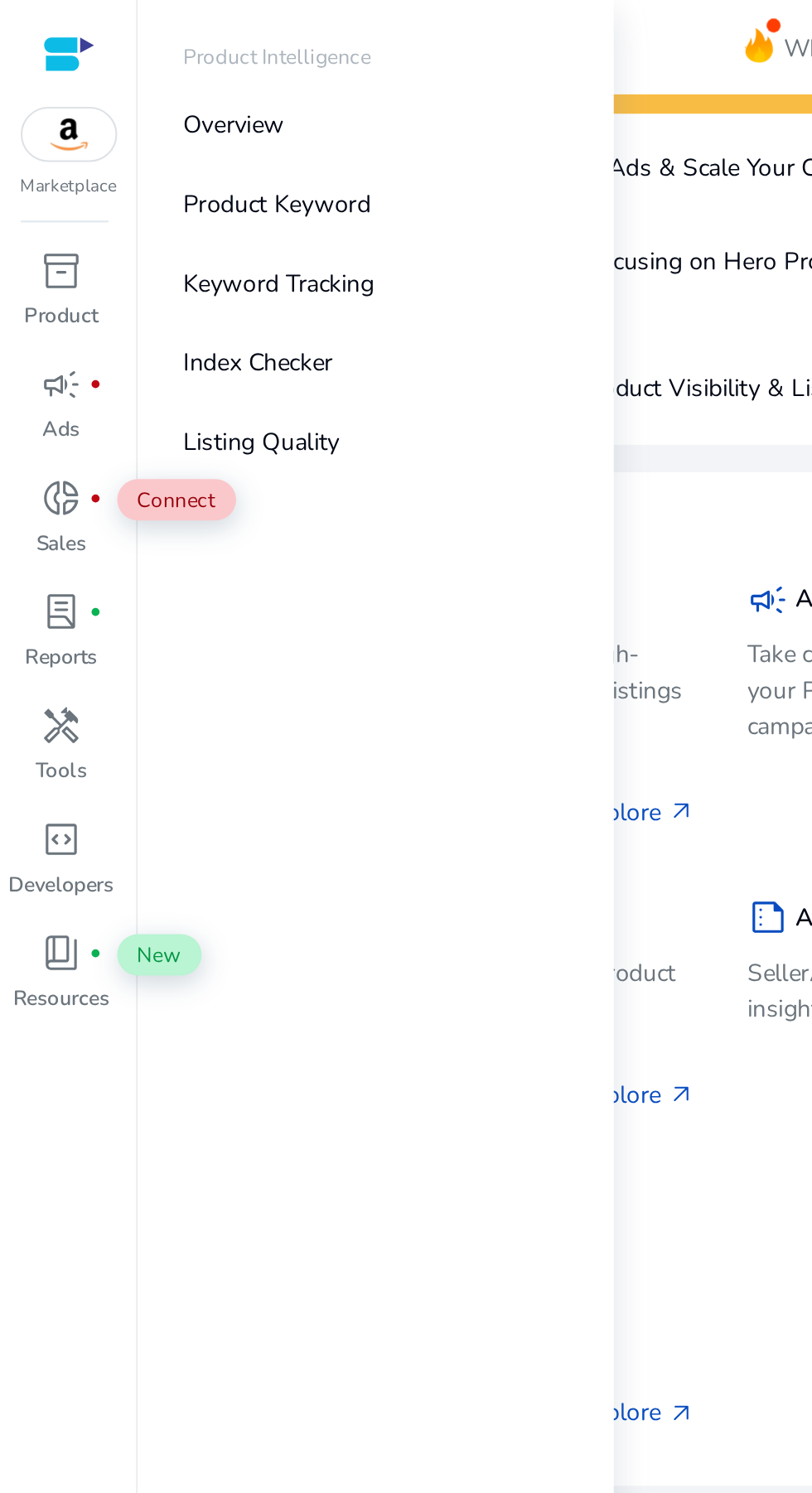
scroll to position [78, 0]
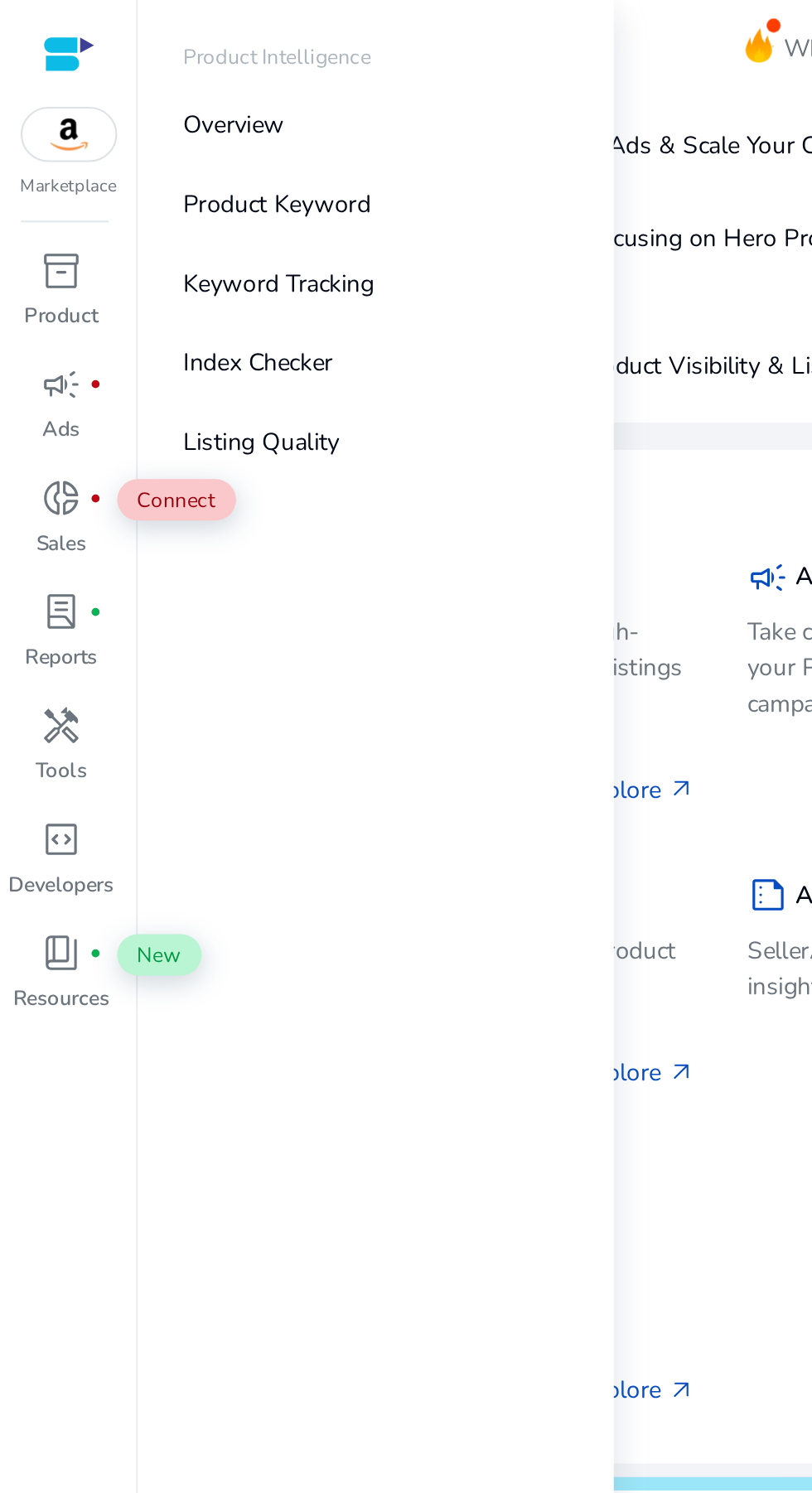
click at [38, 141] on div "inventory_2" at bounding box center [30, 130] width 47 height 26
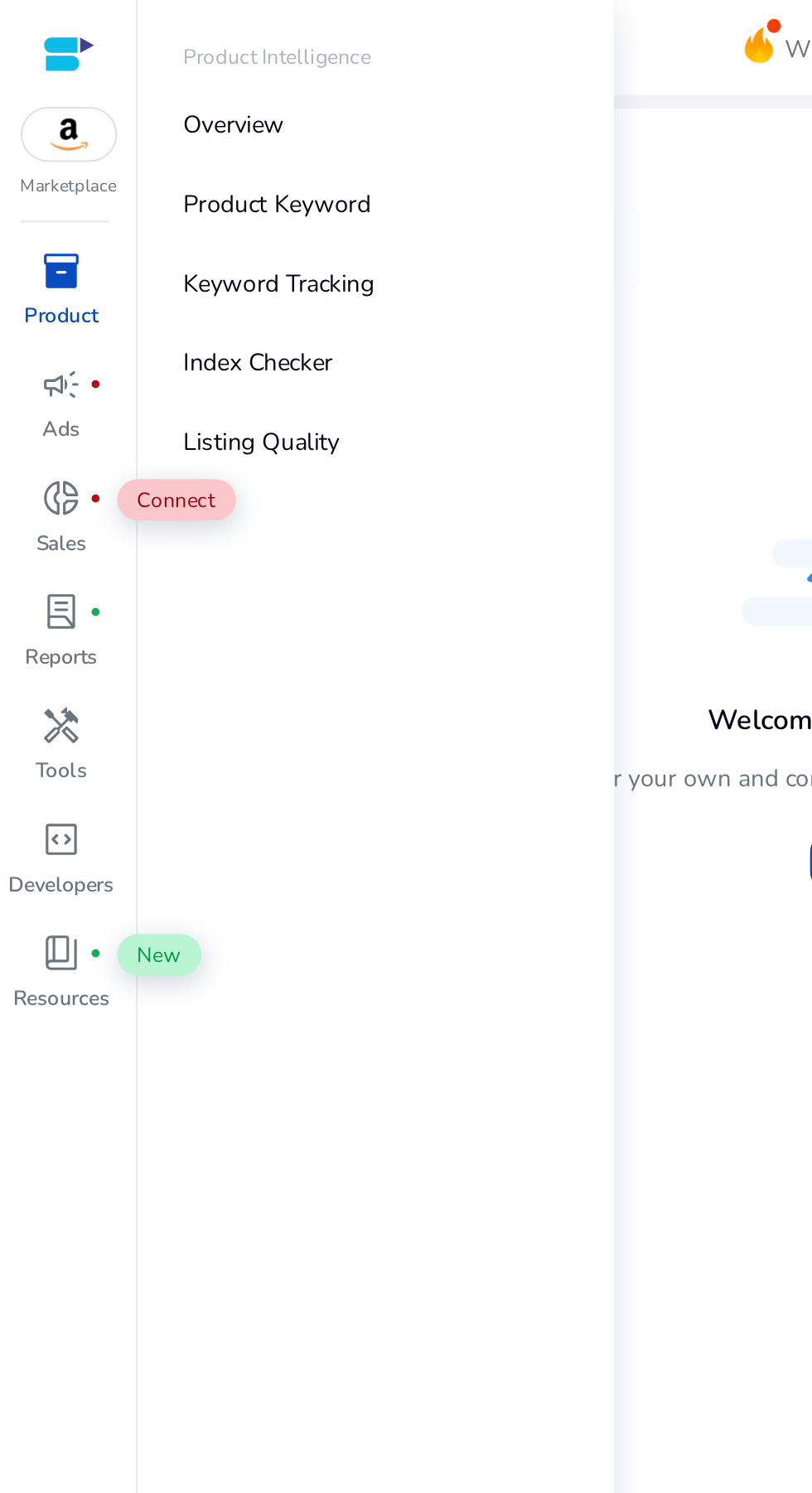
click at [349, 248] on div "Welcome to Product Intelligence You can track and monitor your own and competit…" at bounding box center [439, 320] width 706 height 231
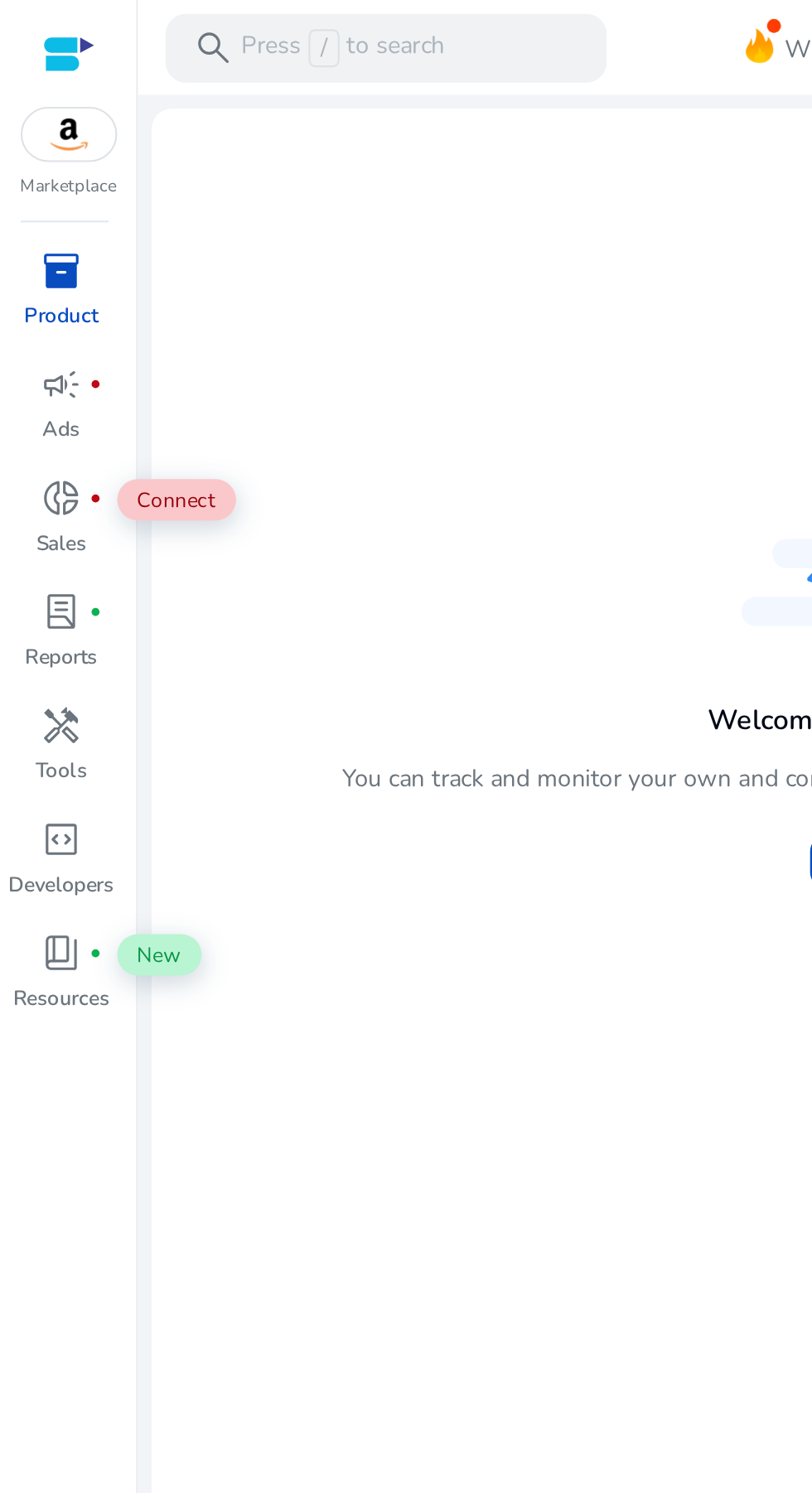
click at [38, 138] on span "inventory_2" at bounding box center [30, 130] width 20 height 20
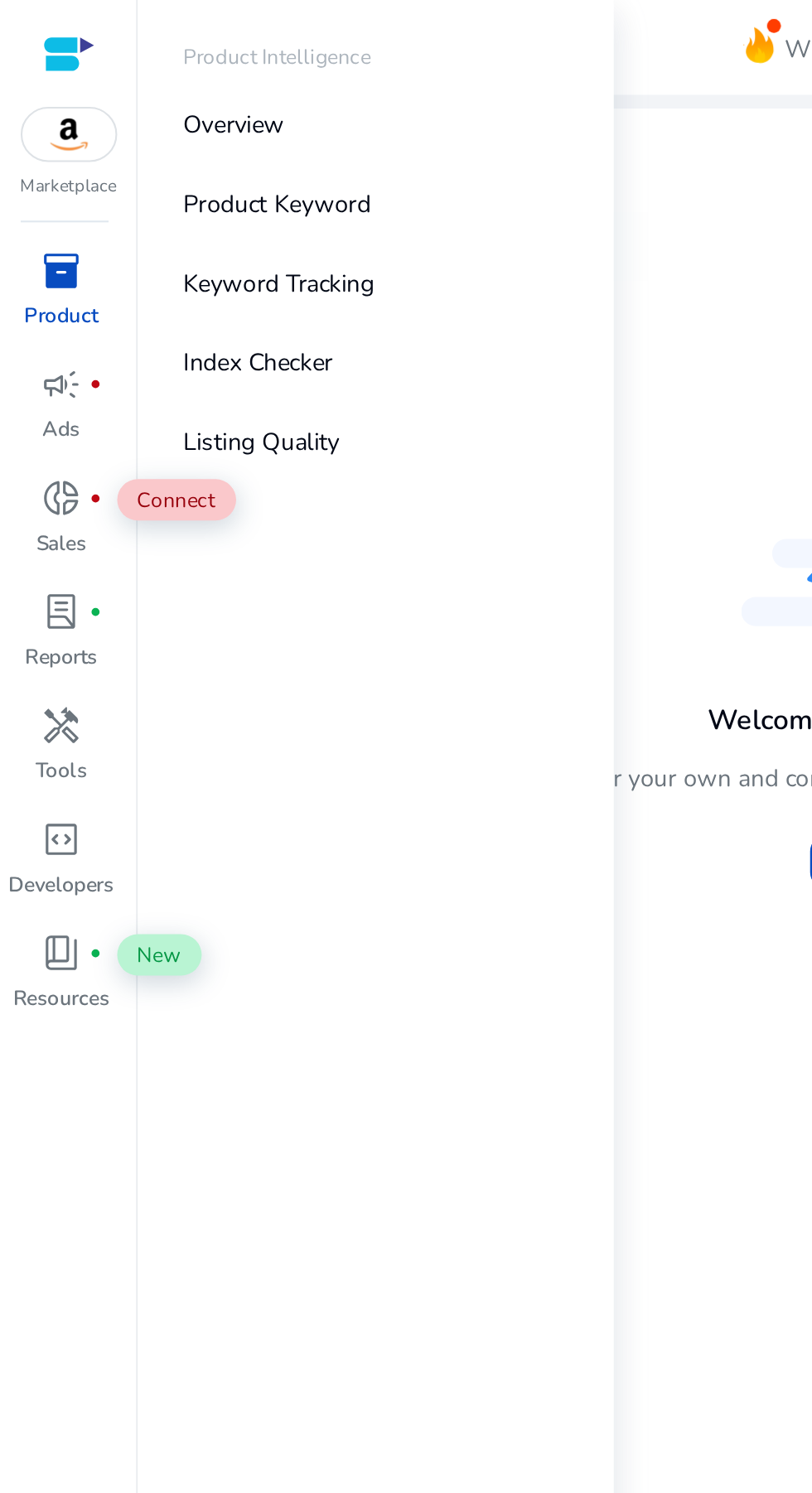
click at [194, 64] on link "Overview" at bounding box center [181, 59] width 212 height 37
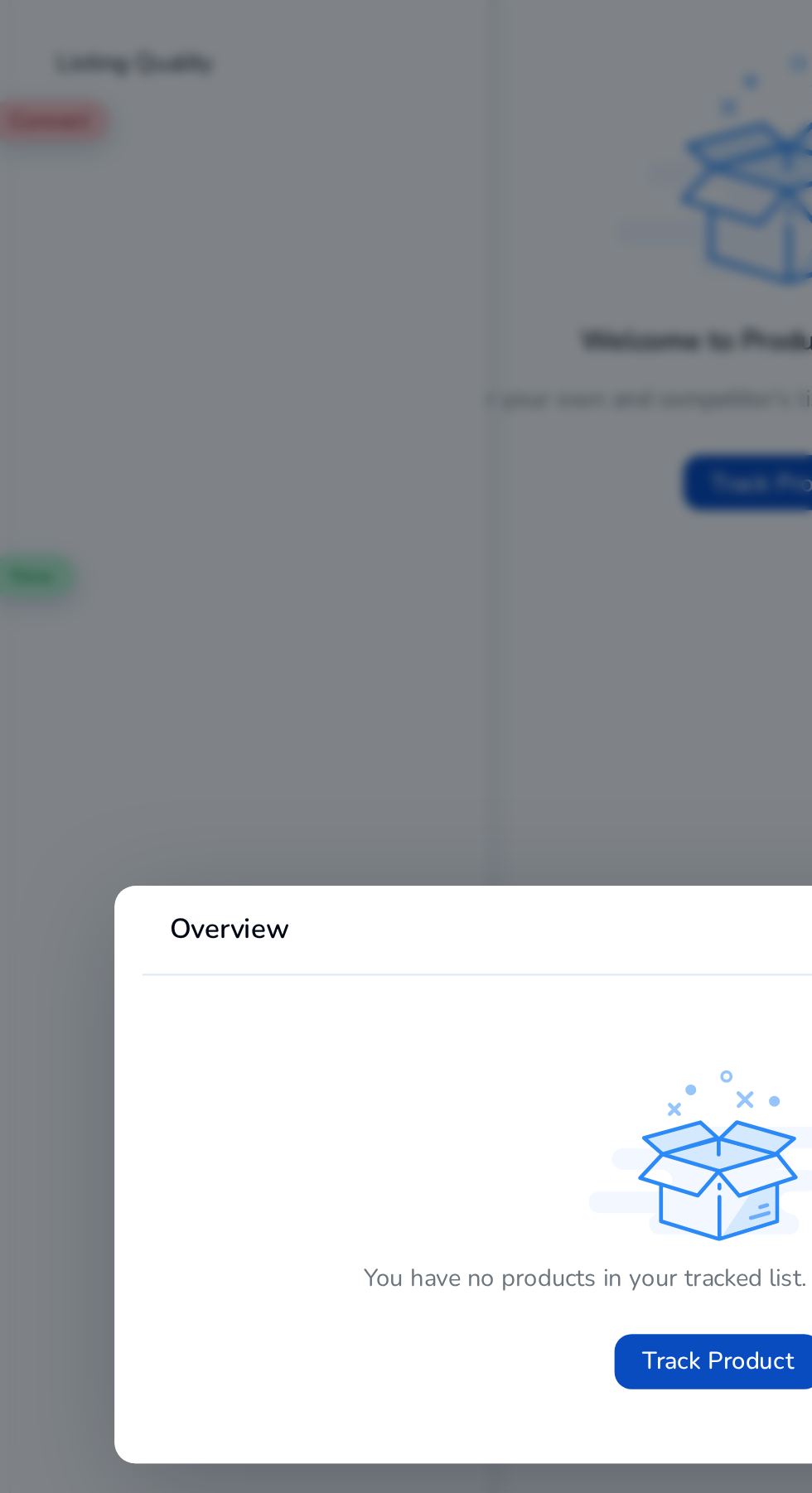
click at [276, 476] on div at bounding box center [406, 746] width 812 height 1493
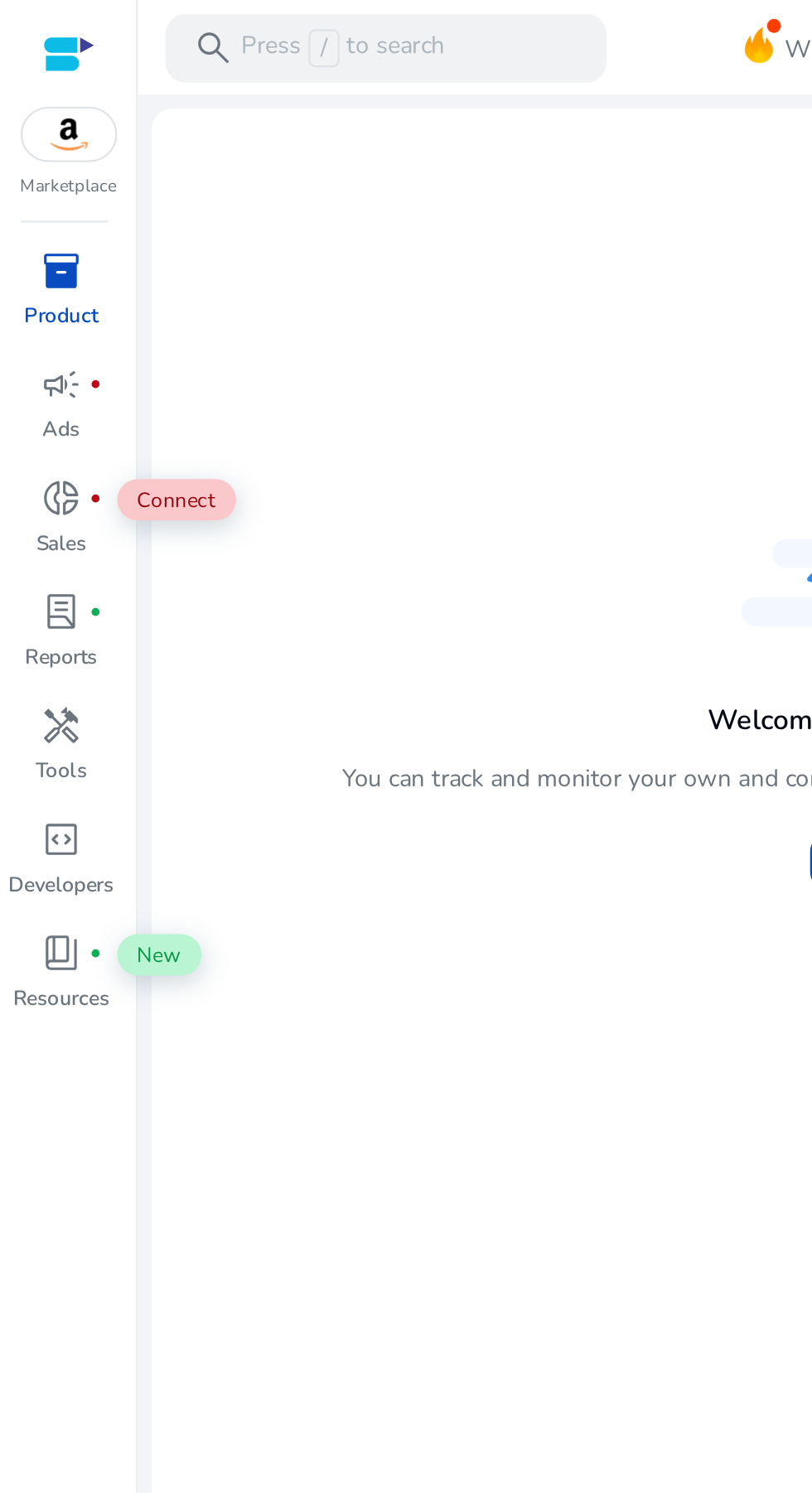
click at [39, 132] on span "inventory_2" at bounding box center [30, 130] width 20 height 20
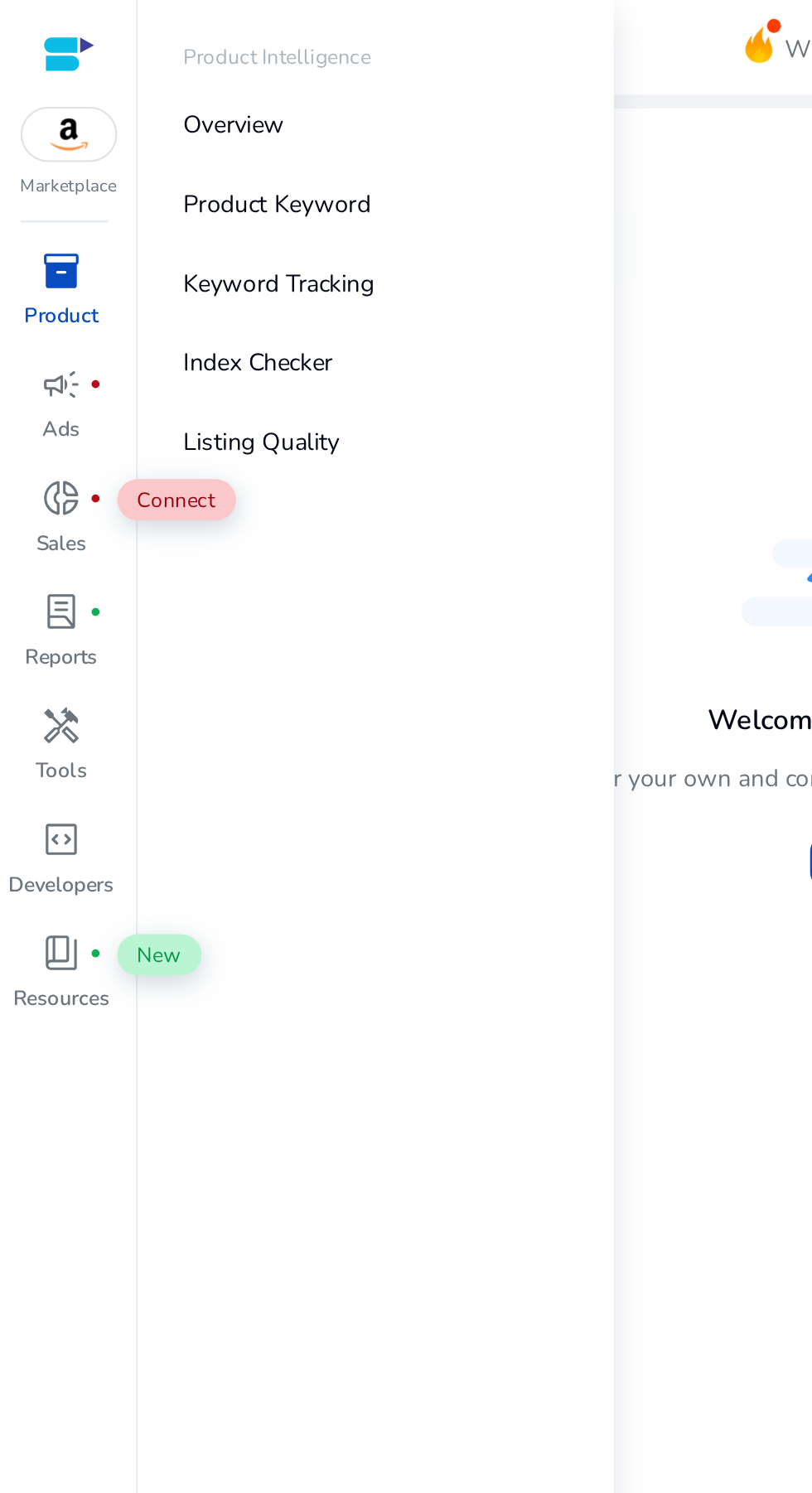
click at [175, 215] on link "Listing Quality" at bounding box center [181, 212] width 212 height 37
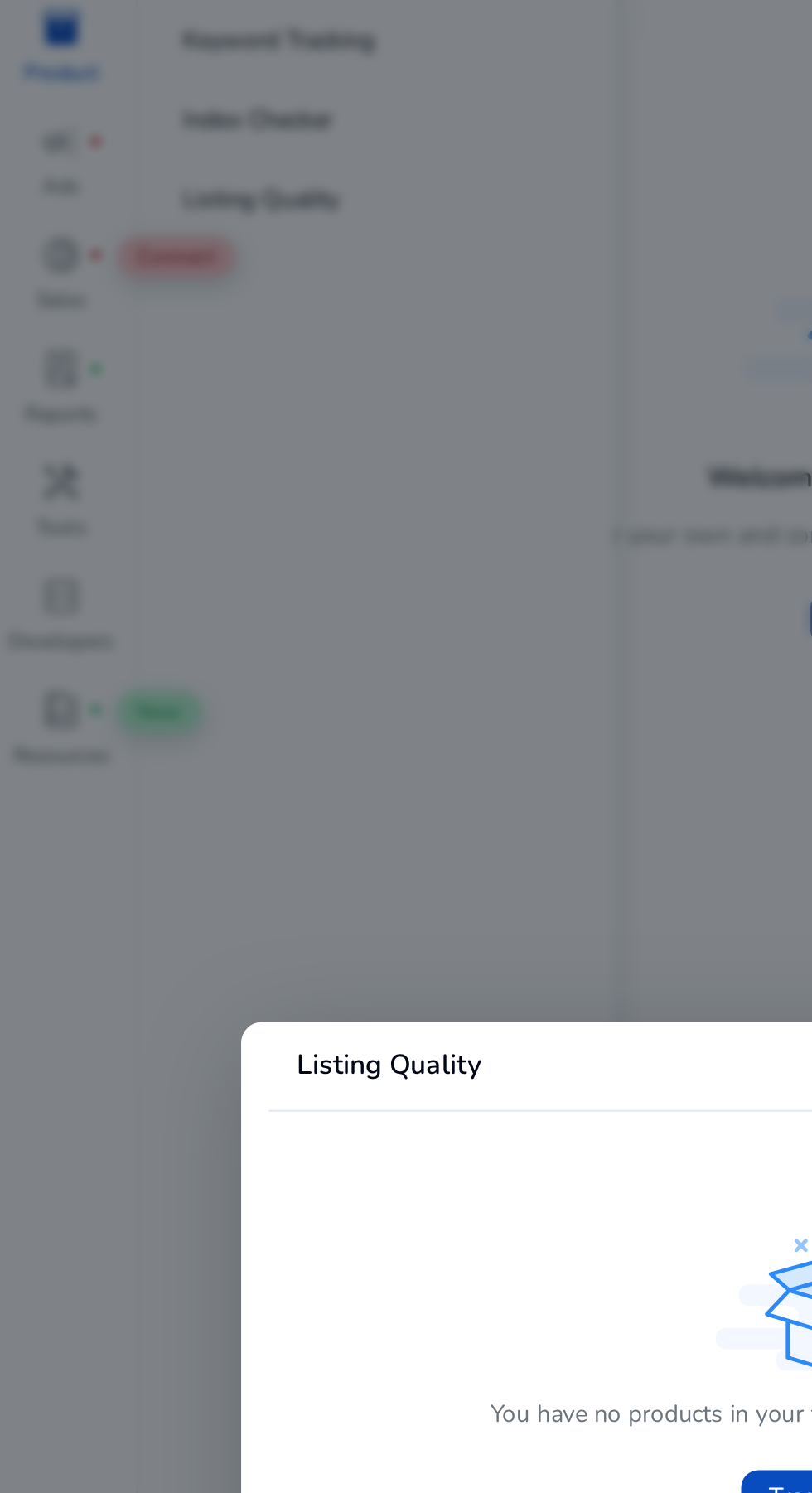
click at [272, 490] on div at bounding box center [406, 746] width 812 height 1493
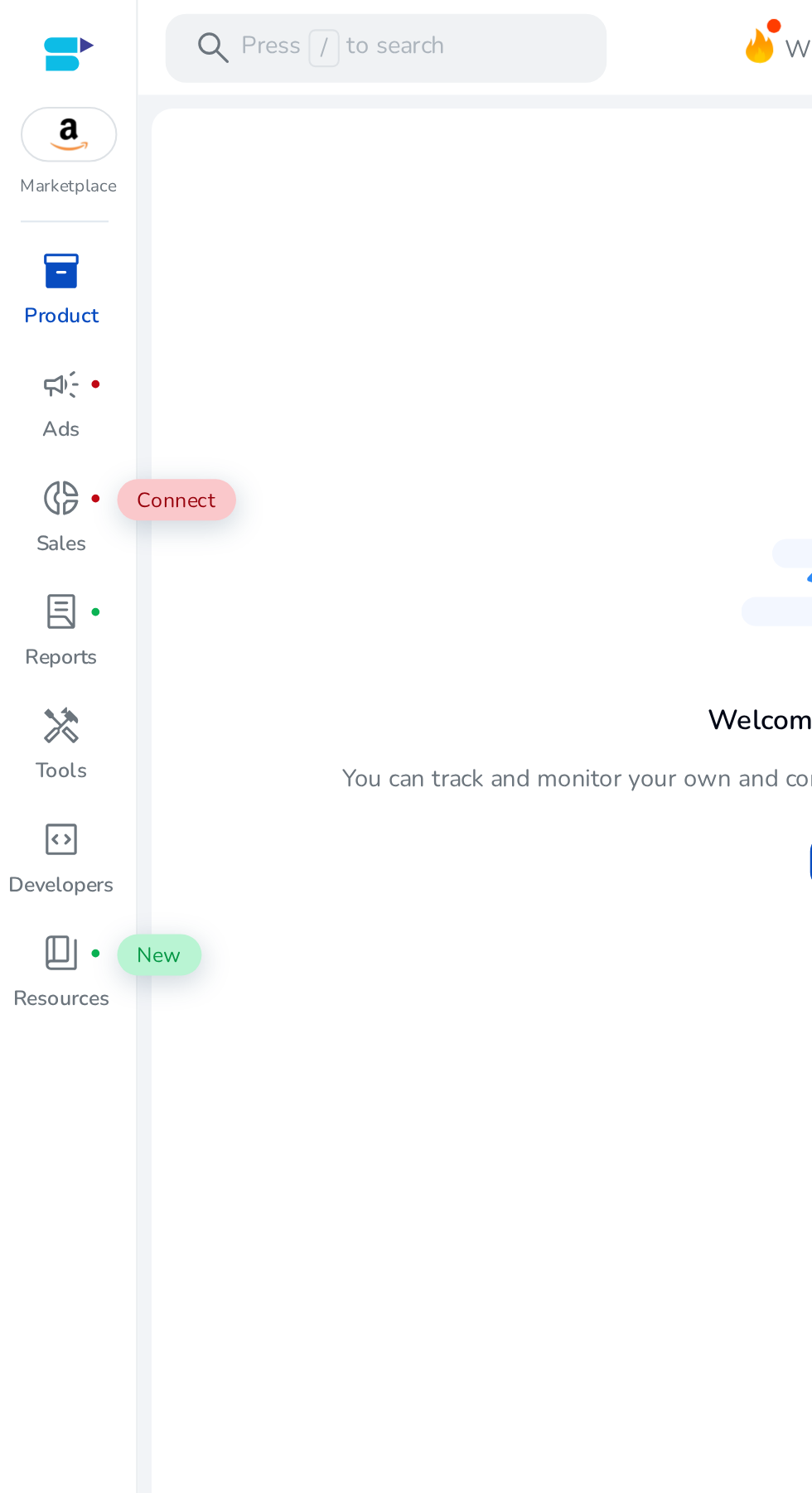
click at [38, 134] on span "inventory_2" at bounding box center [30, 130] width 20 height 20
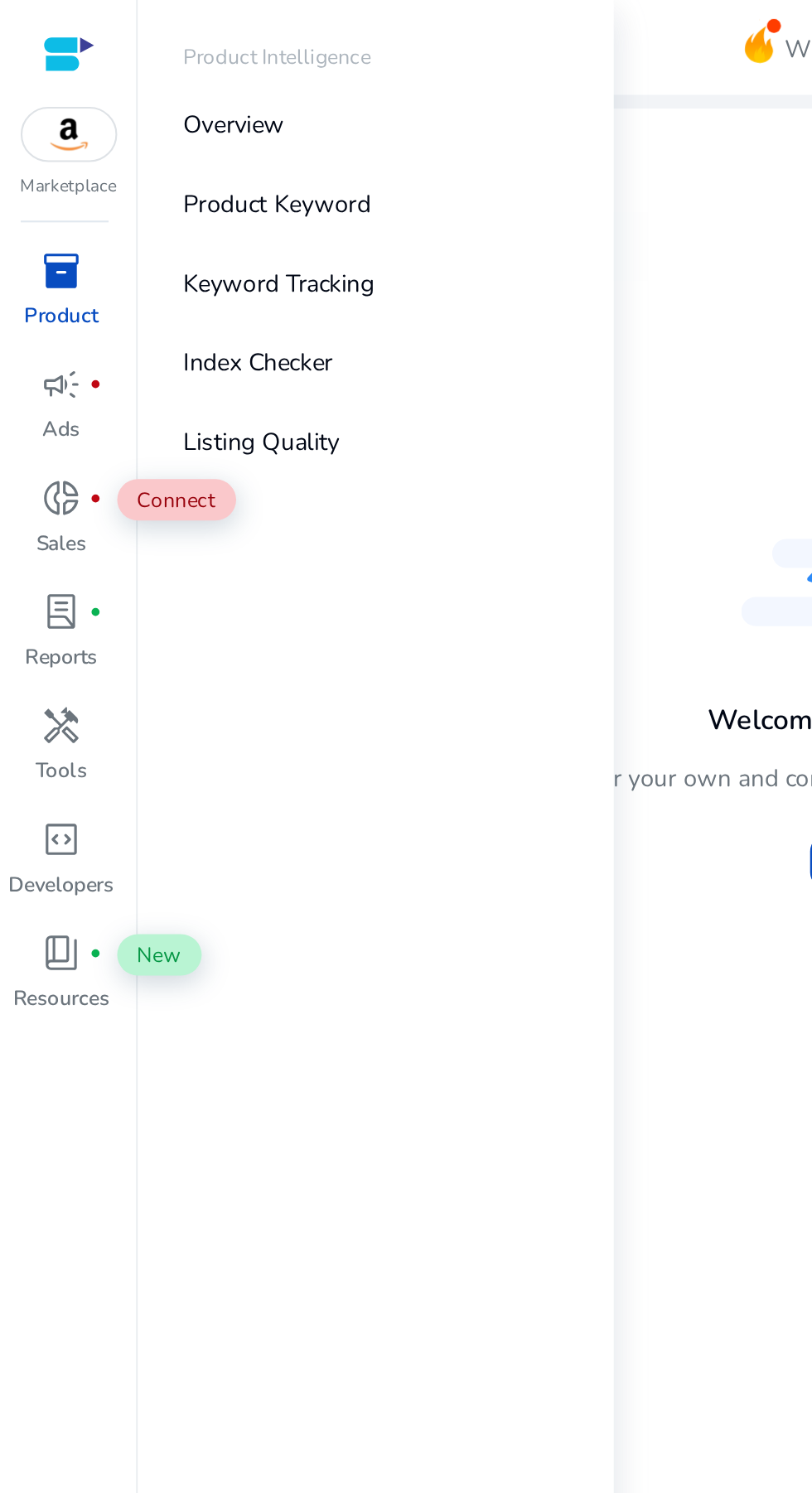
click at [149, 93] on p "Product Keyword" at bounding box center [133, 97] width 90 height 17
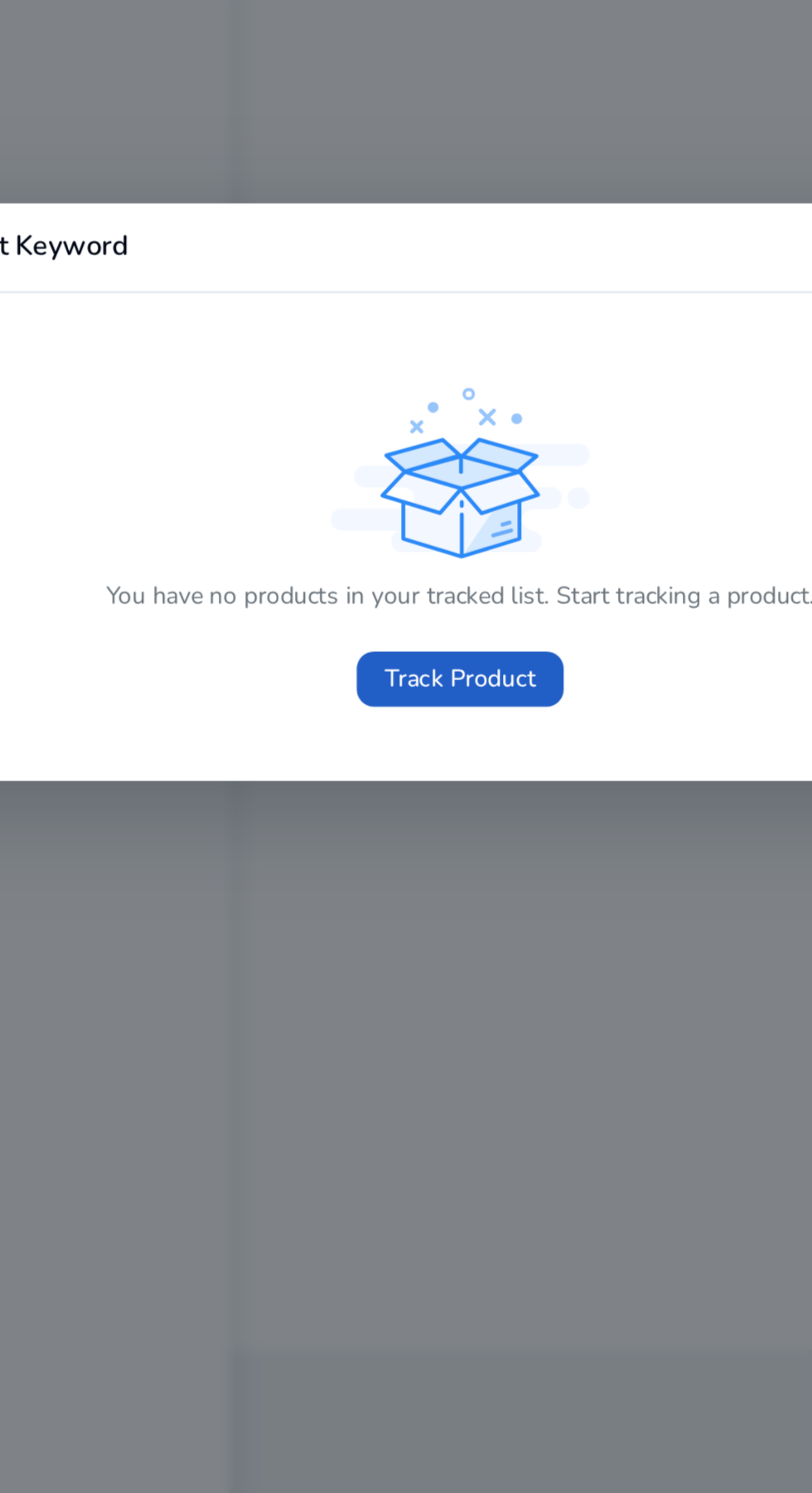
click at [412, 837] on span "Track Product" at bounding box center [405, 836] width 73 height 17
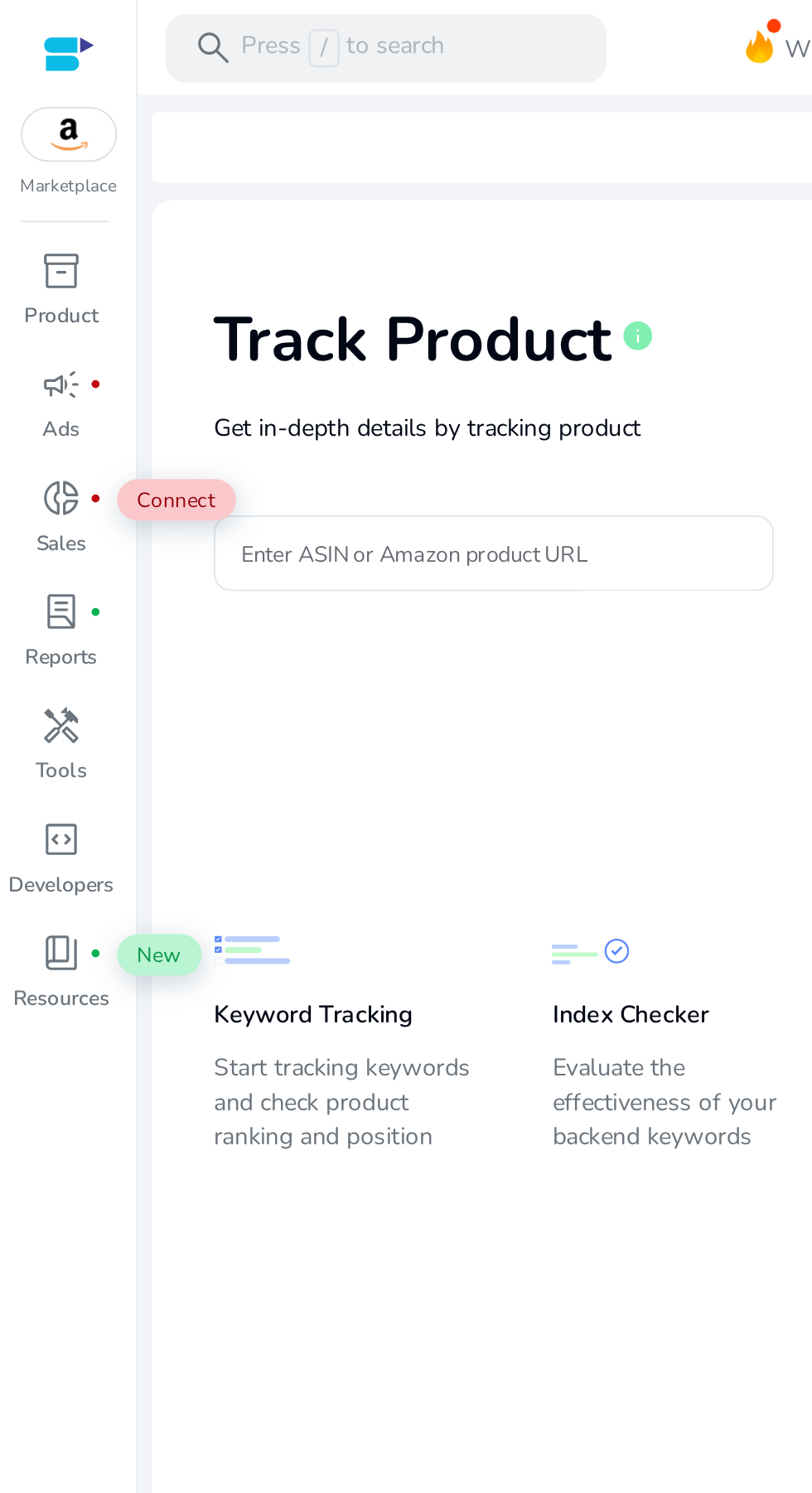
click at [38, 23] on div at bounding box center [33, 25] width 25 height 19
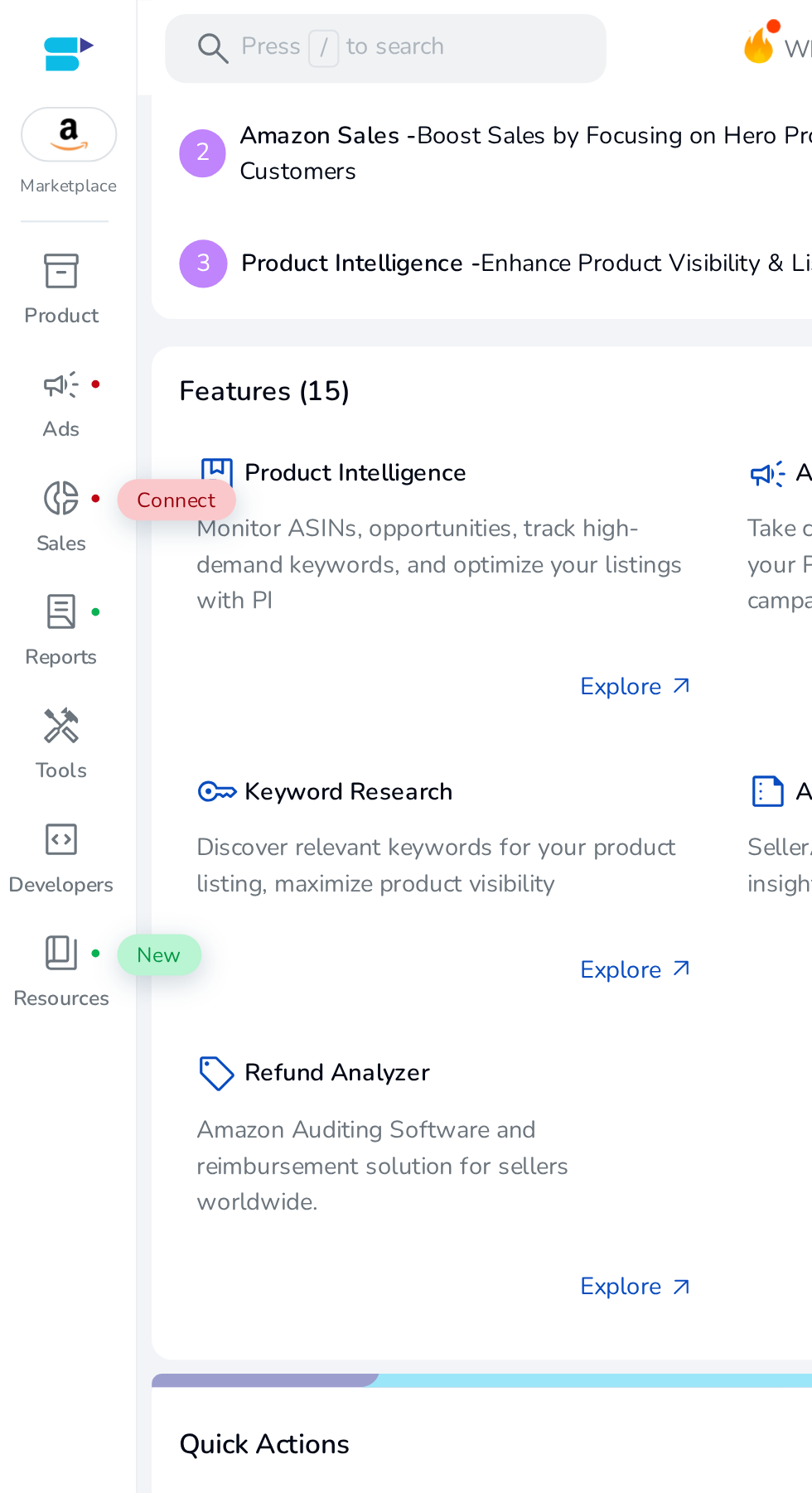
scroll to position [213, 0]
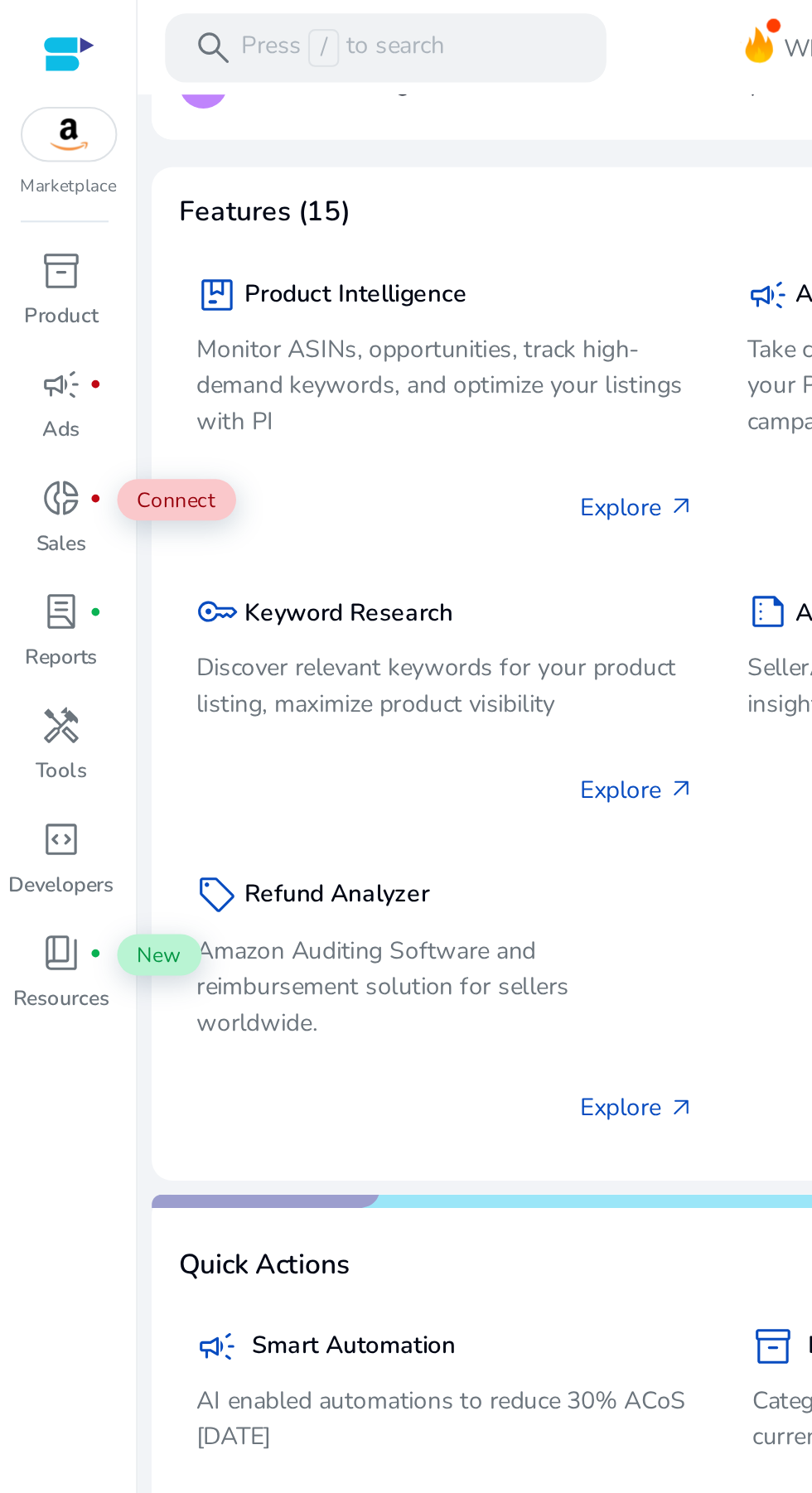
click at [150, 314] on p "Discover relevant keywords for your product listing, maximize product visibility" at bounding box center [214, 330] width 240 height 35
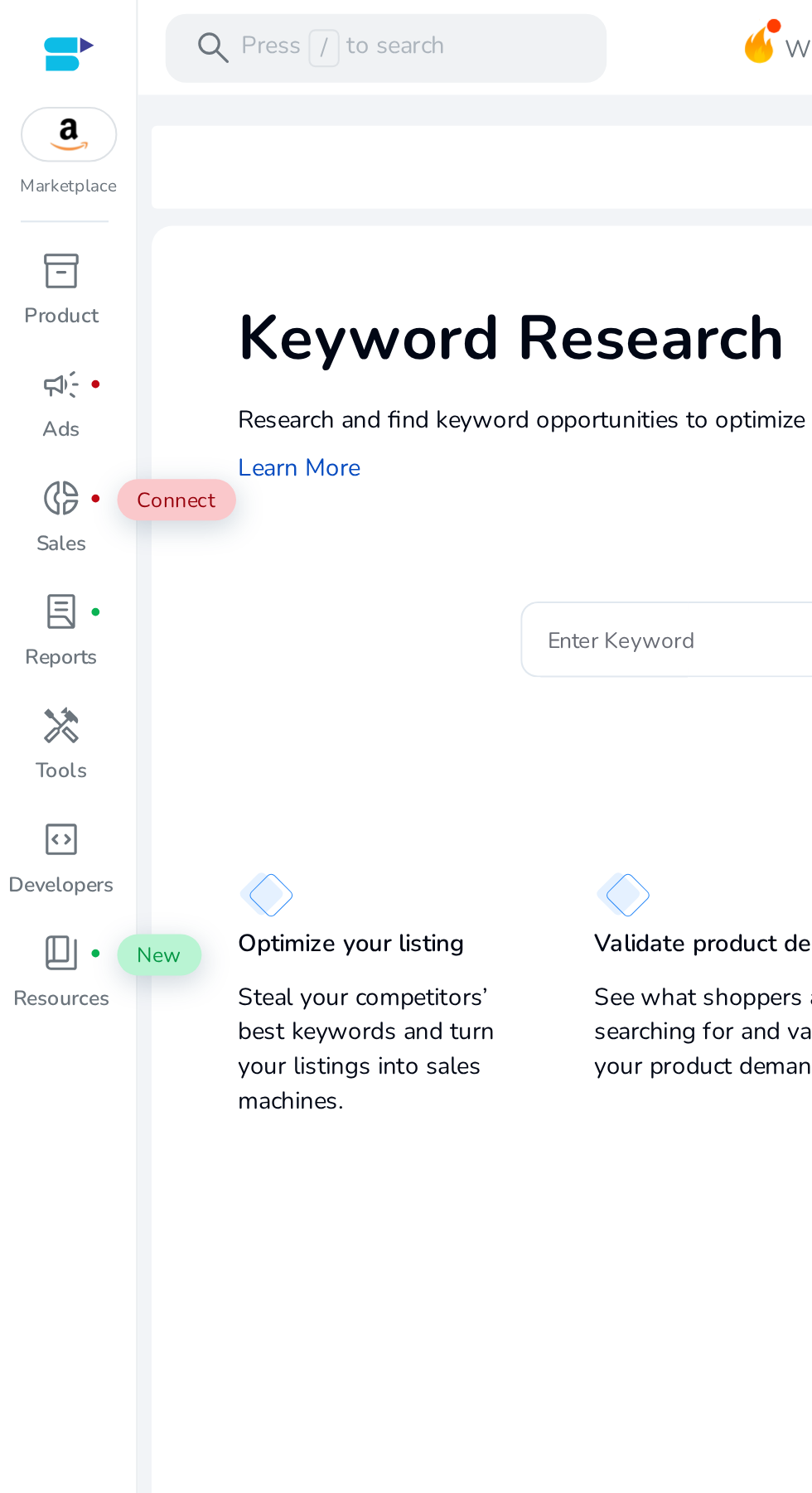
scroll to position [41, 0]
click at [28, 140] on span "inventory_2" at bounding box center [30, 130] width 20 height 20
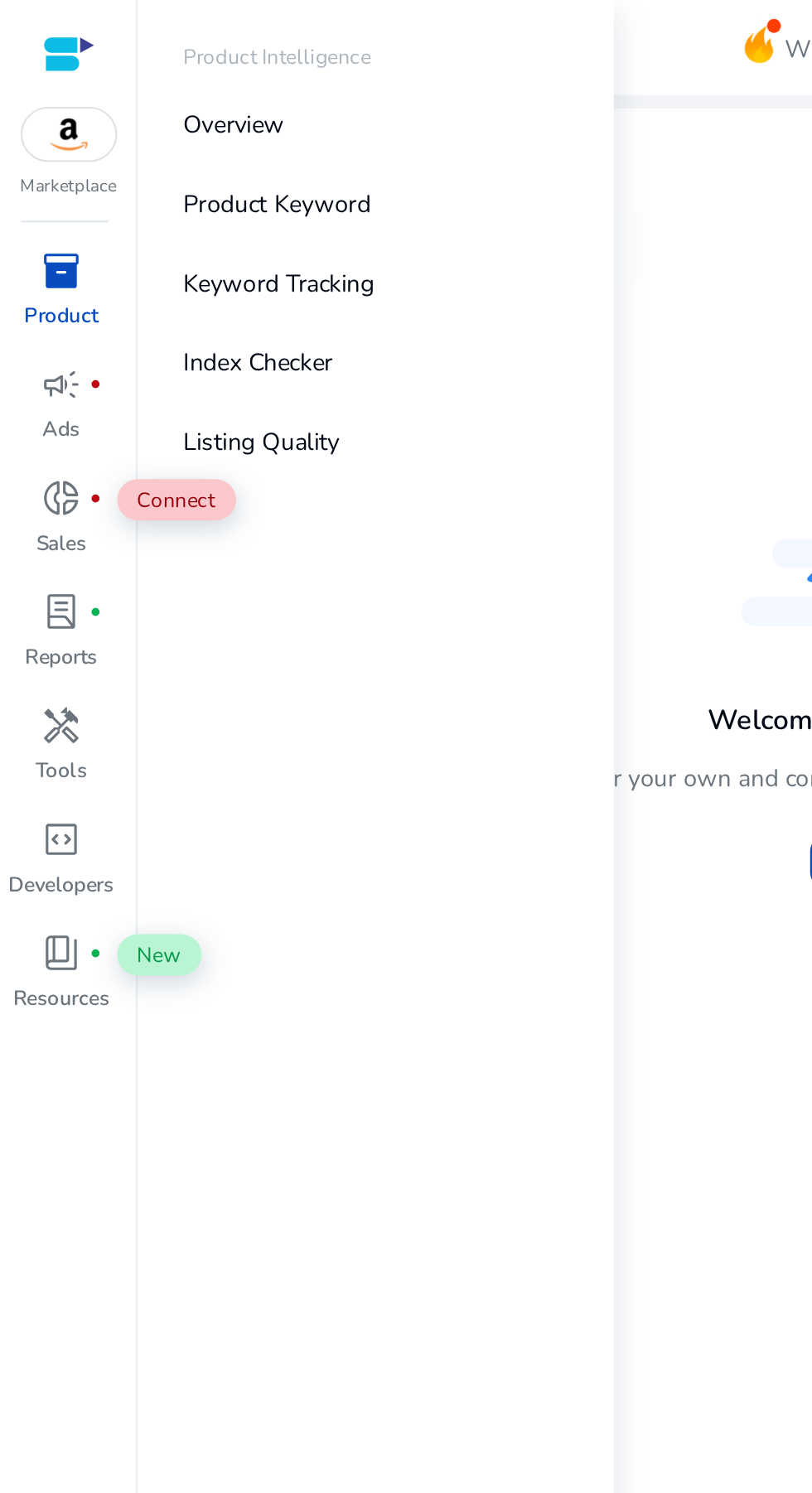
click at [353, 224] on div "Welcome to Product Intelligence You can track and monitor your own and competit…" at bounding box center [439, 320] width 706 height 231
click at [334, 232] on div "Welcome to Product Intelligence You can track and monitor your own and competit…" at bounding box center [439, 320] width 706 height 231
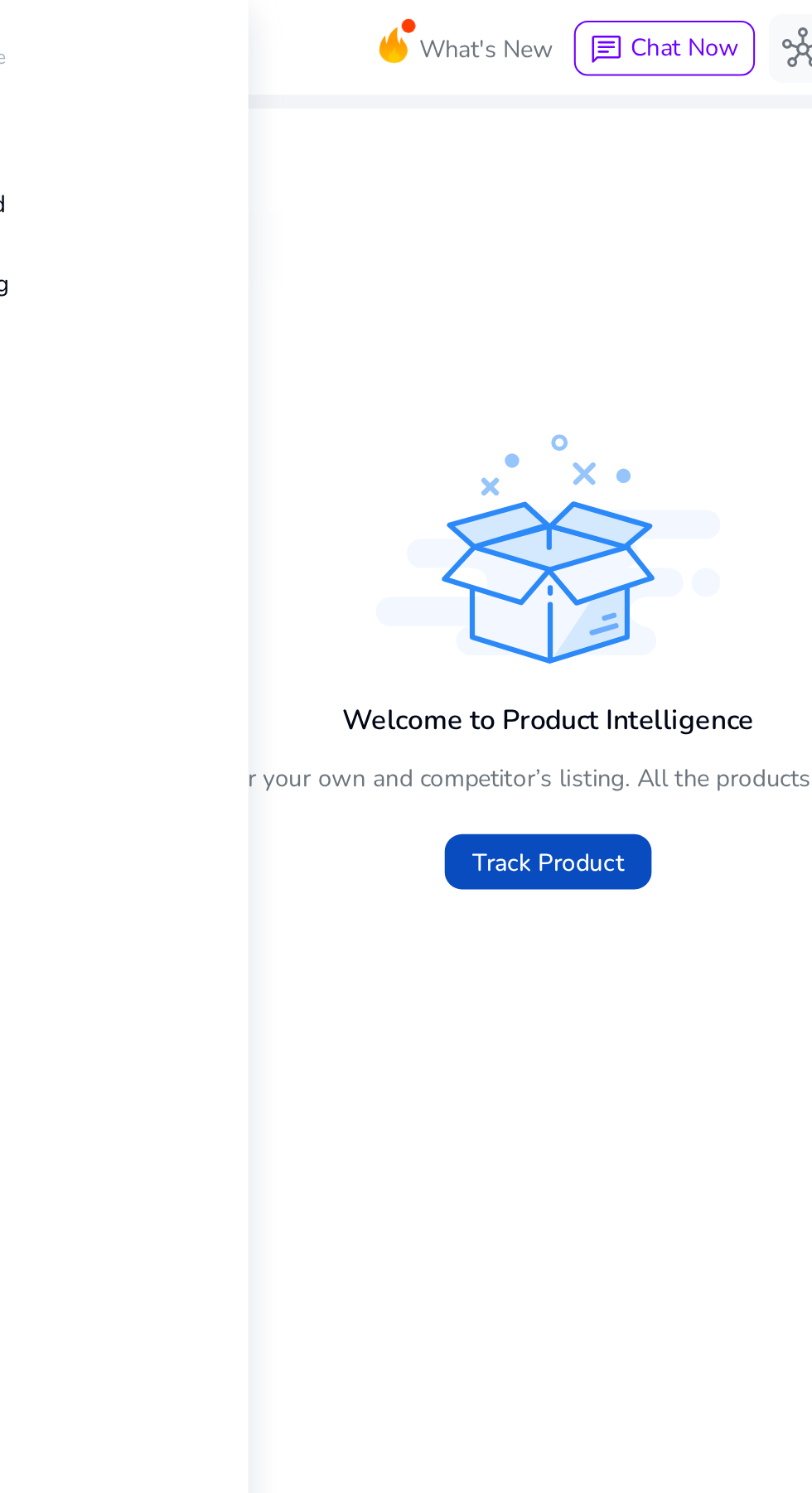
click at [416, 493] on div "Welcome to Product Intelligence You can track and monitor your own and competit…" at bounding box center [439, 652] width 706 height 896
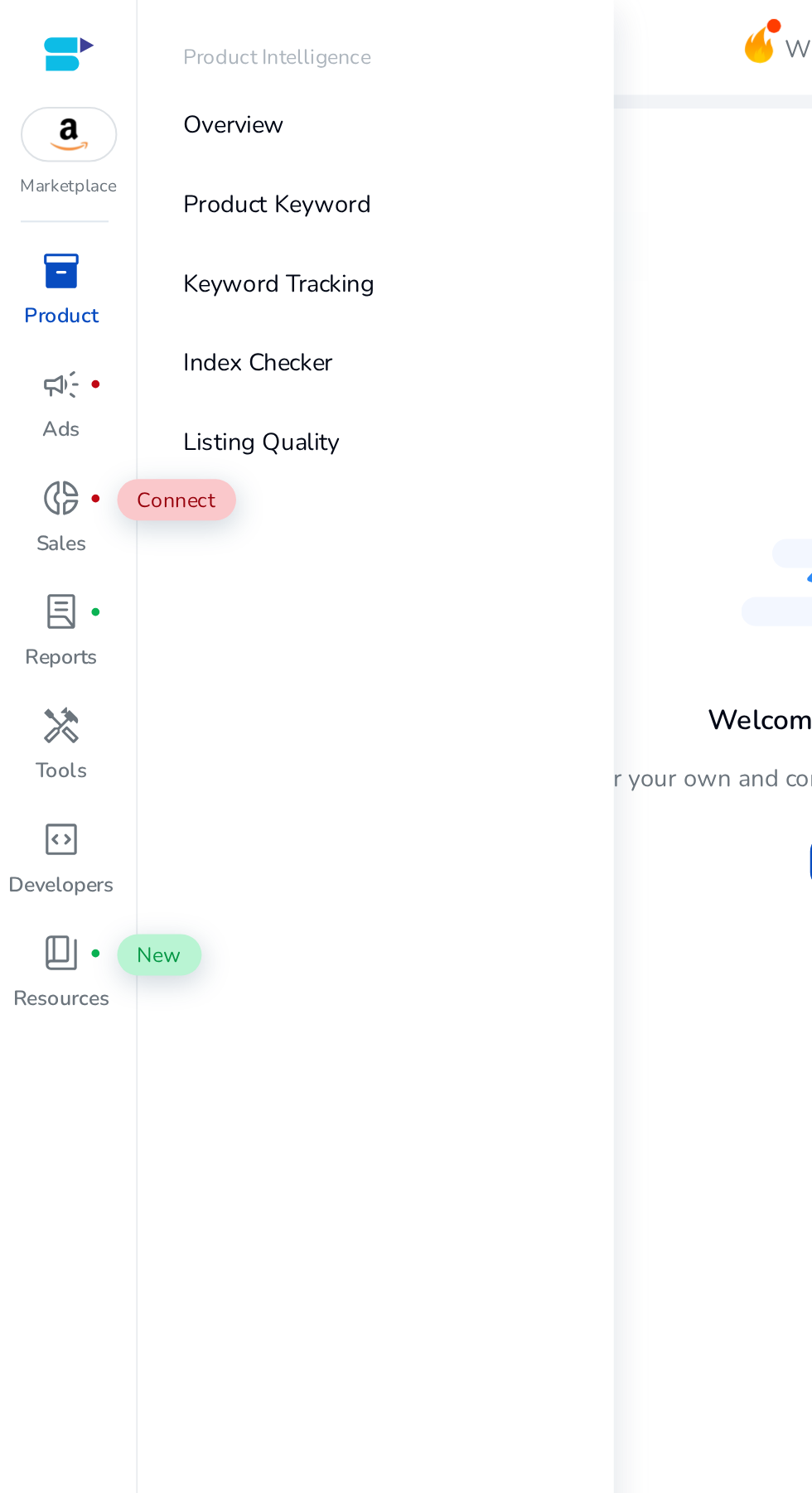
click at [33, 134] on span "inventory_2" at bounding box center [30, 130] width 20 height 20
click at [343, 208] on div "Welcome to Product Intelligence You can track and monitor your own and competit…" at bounding box center [439, 320] width 706 height 231
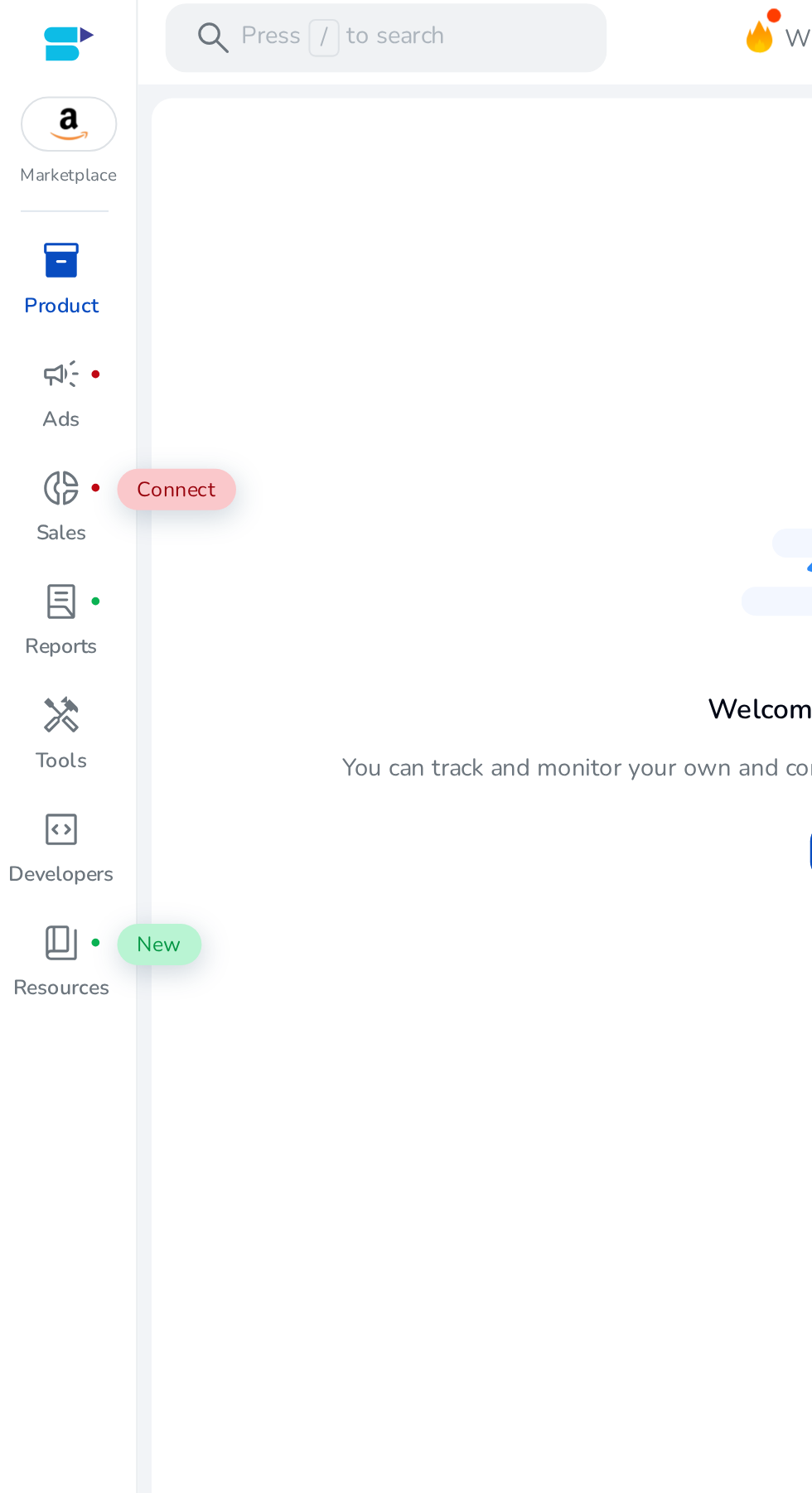
click at [35, 30] on div at bounding box center [33, 25] width 25 height 19
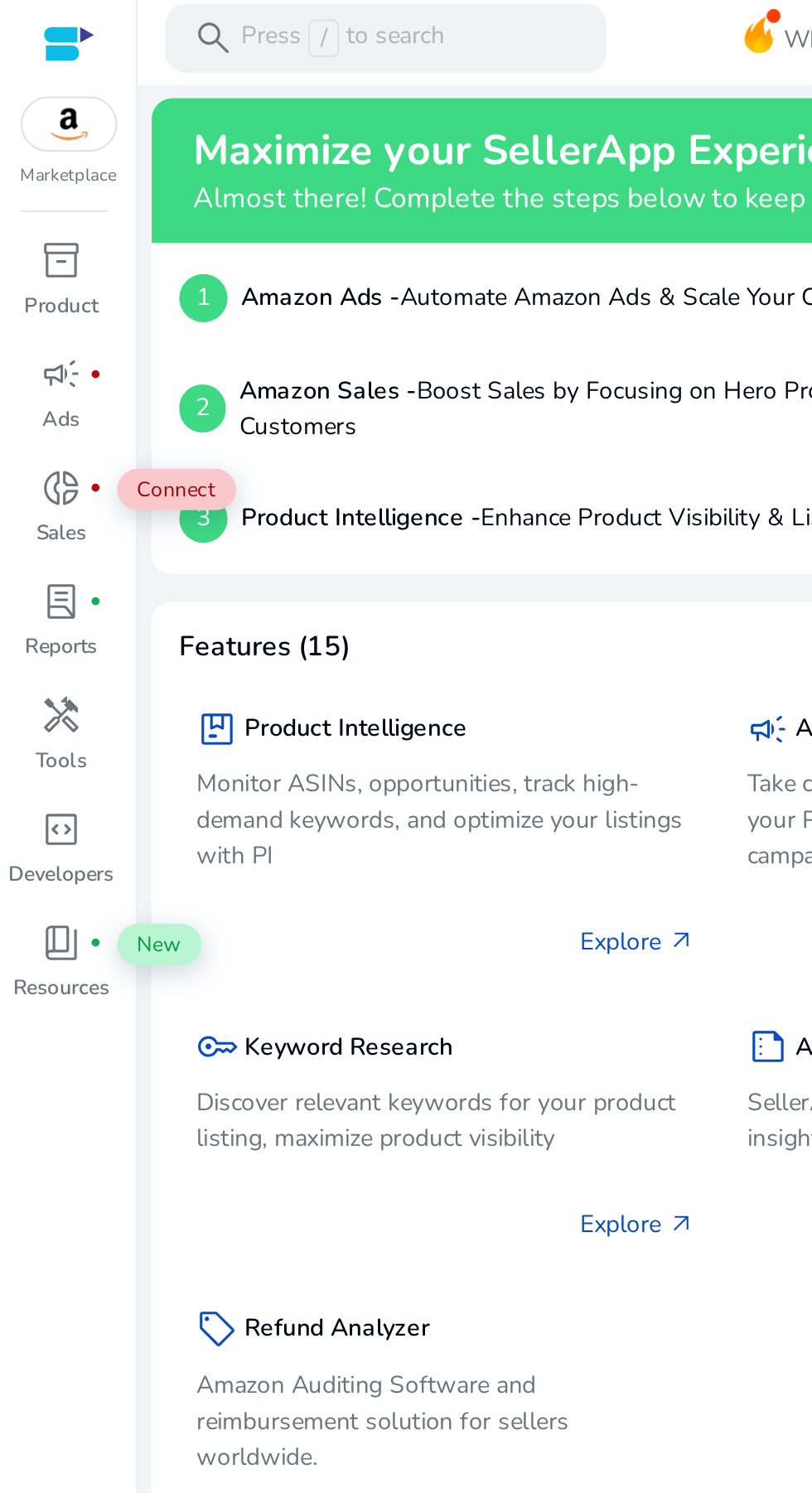
click at [220, 534] on p "Discover relevant keywords for your product listing, maximize product visibility" at bounding box center [214, 543] width 240 height 35
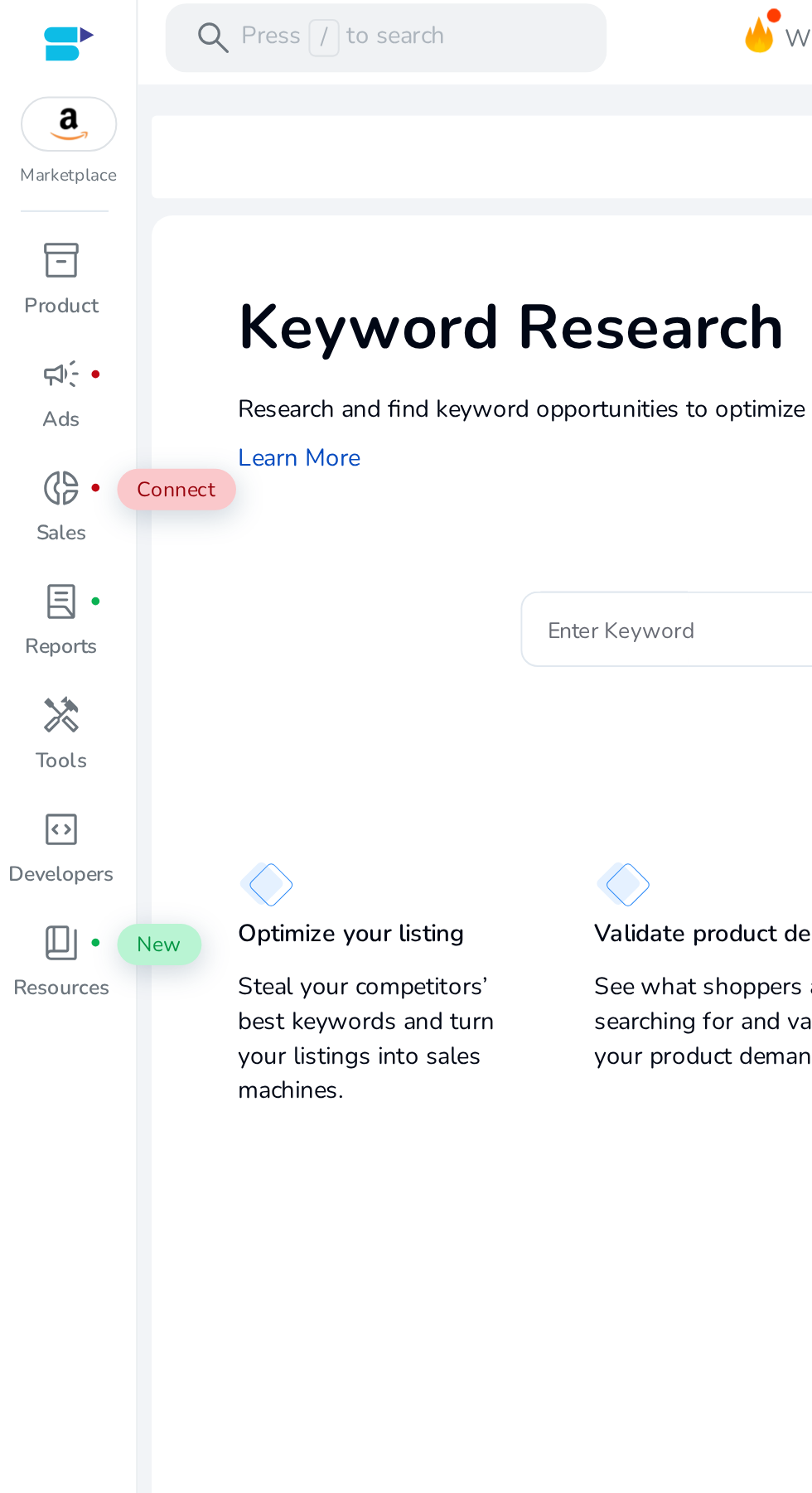
click at [312, 304] on input "Enter Keyword" at bounding box center [385, 307] width 244 height 18
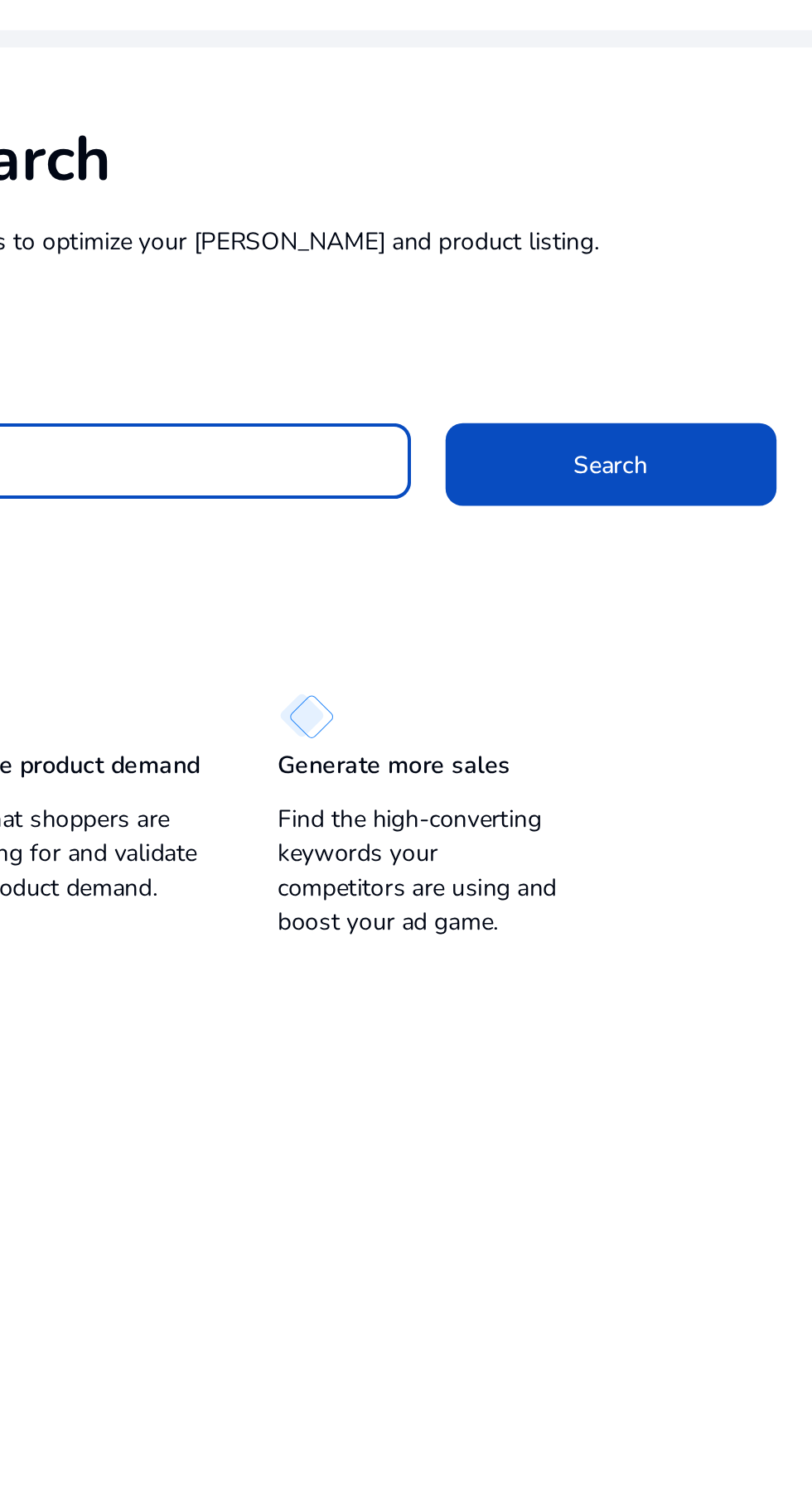
type input "**********"
click at [604, 308] on span "Search" at bounding box center [617, 309] width 36 height 17
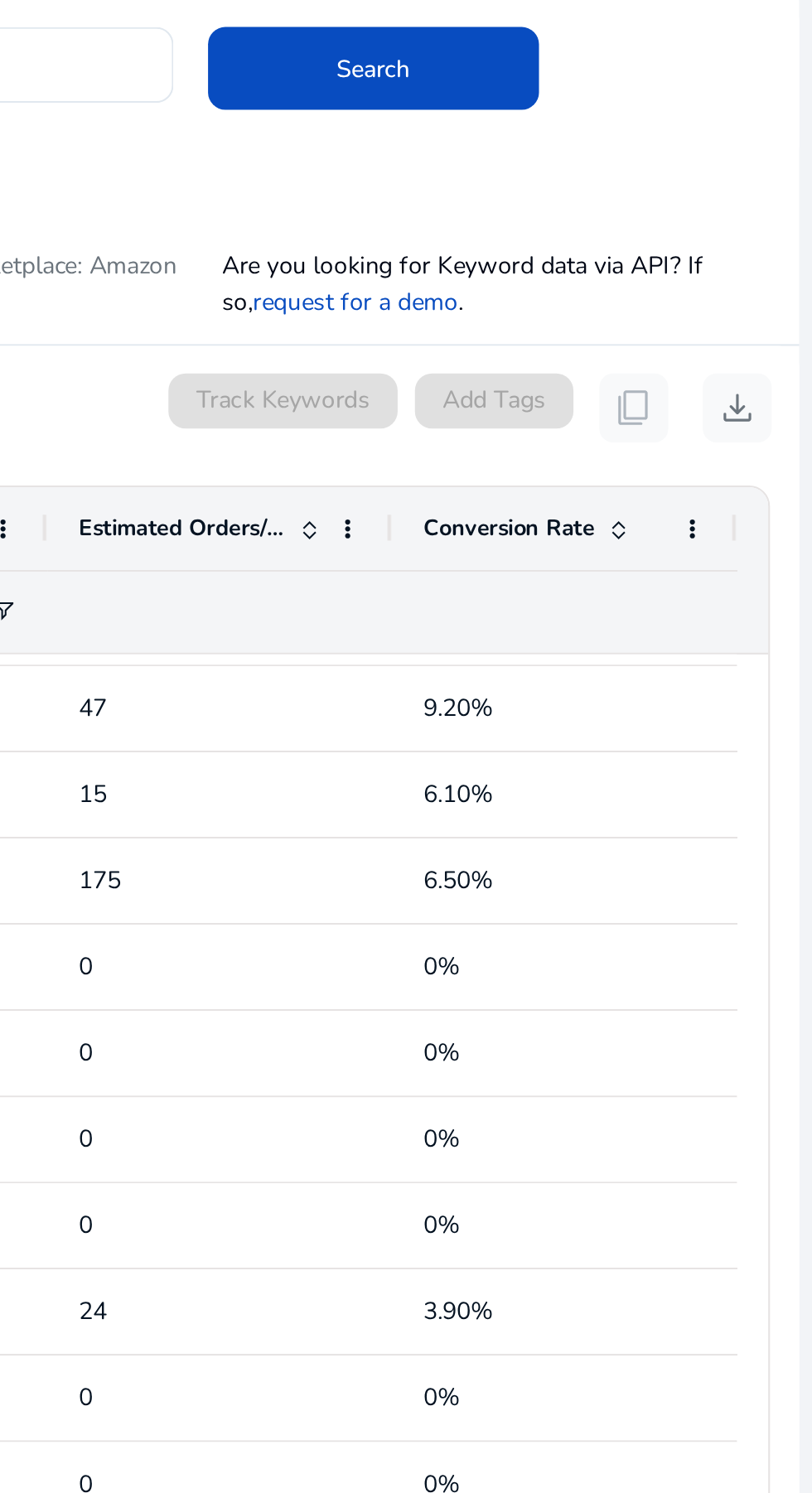
scroll to position [126, 0]
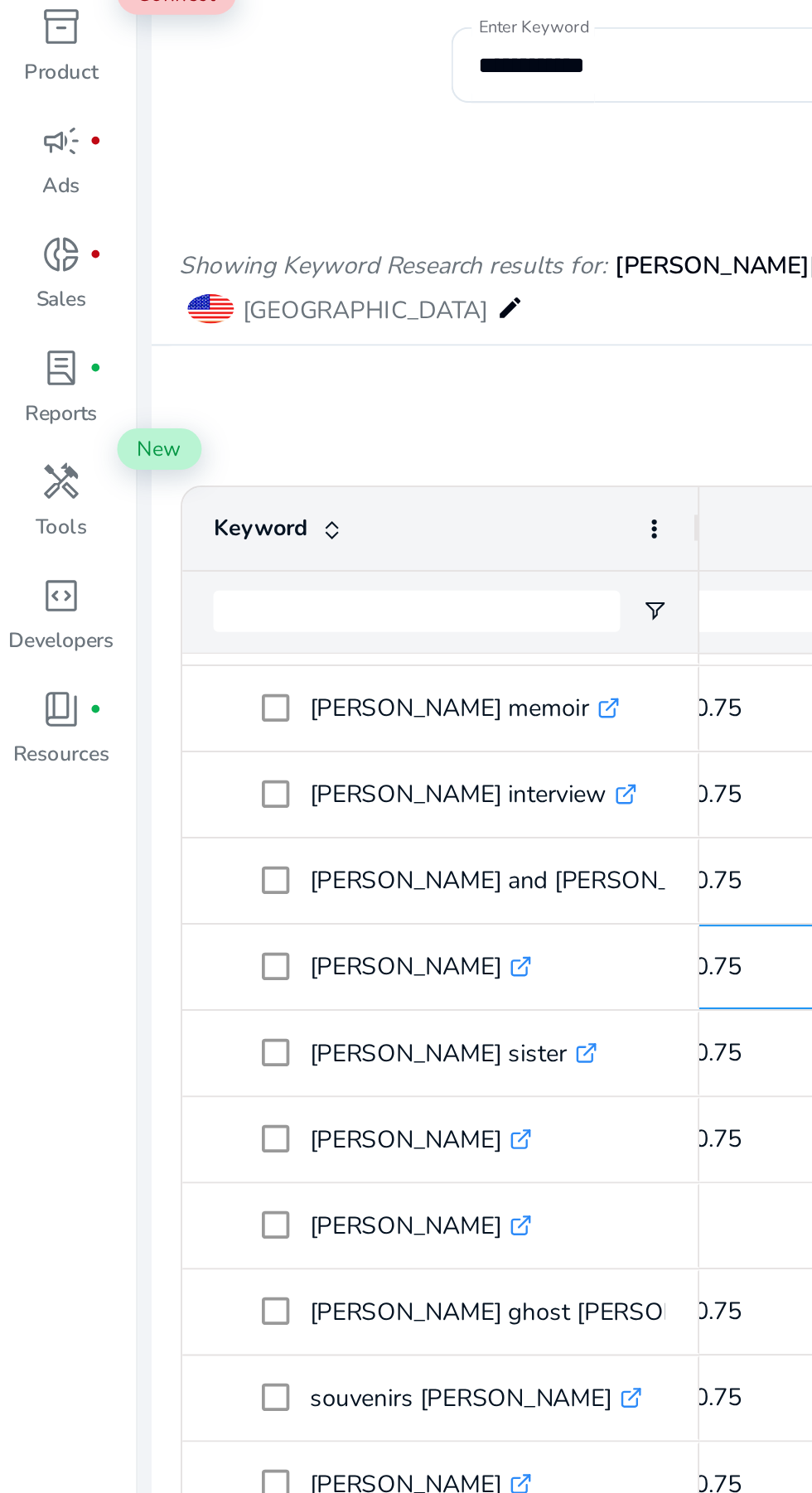
click at [362, 566] on span "$0.5 - $0.75" at bounding box center [361, 583] width 136 height 34
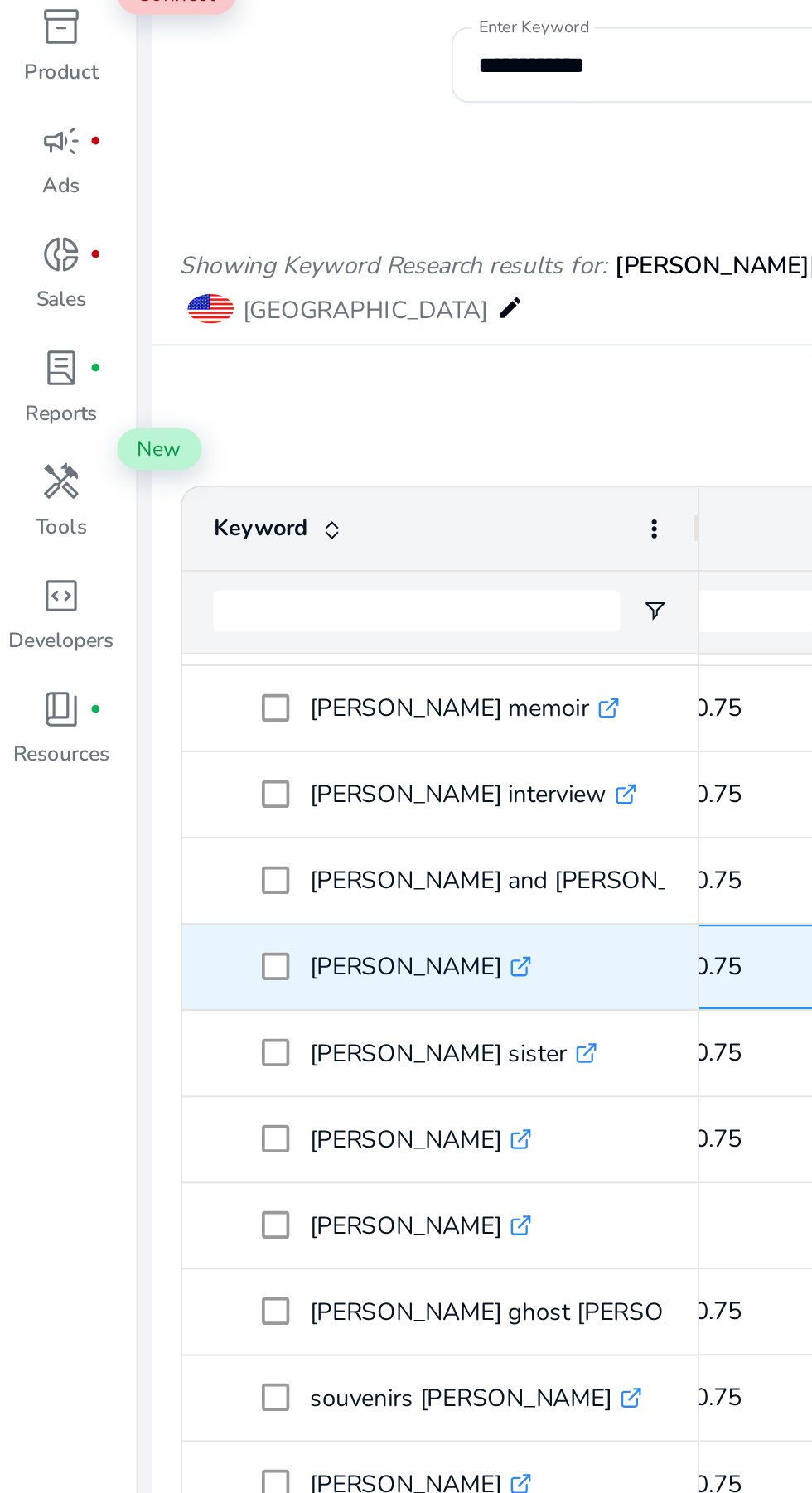
click at [362, 566] on span "$0.5 - $0.75" at bounding box center [361, 583] width 136 height 34
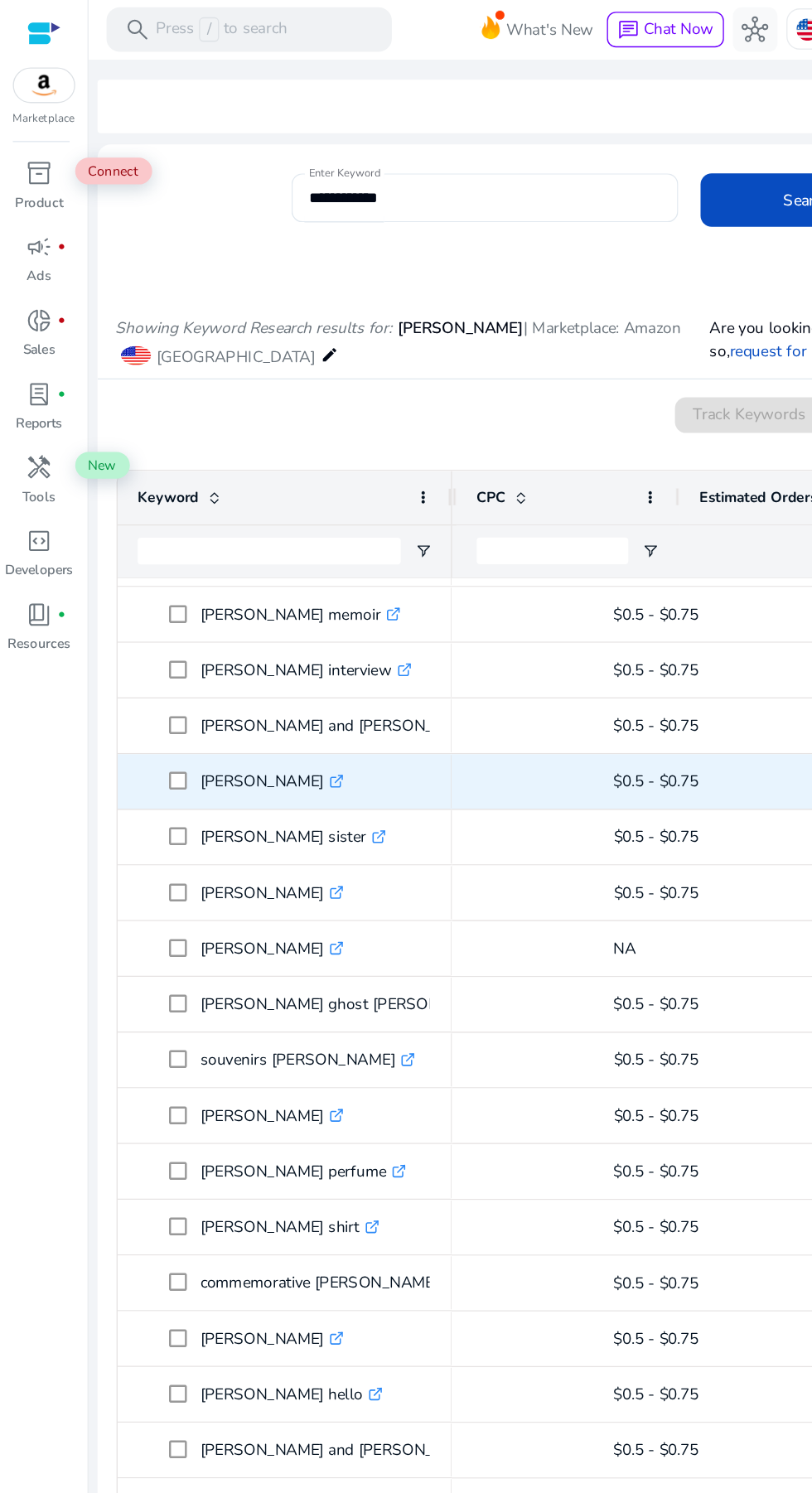
scroll to position [0, 512]
